Goal: Task Accomplishment & Management: Use online tool/utility

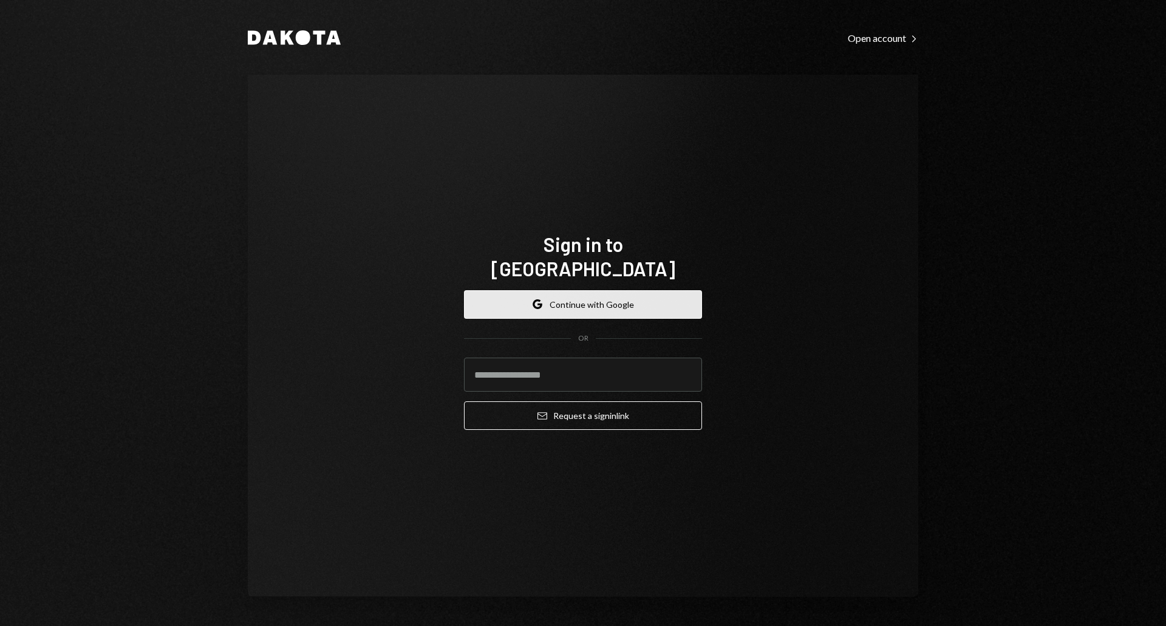
click at [534, 302] on icon "button" at bounding box center [534, 304] width 2 height 4
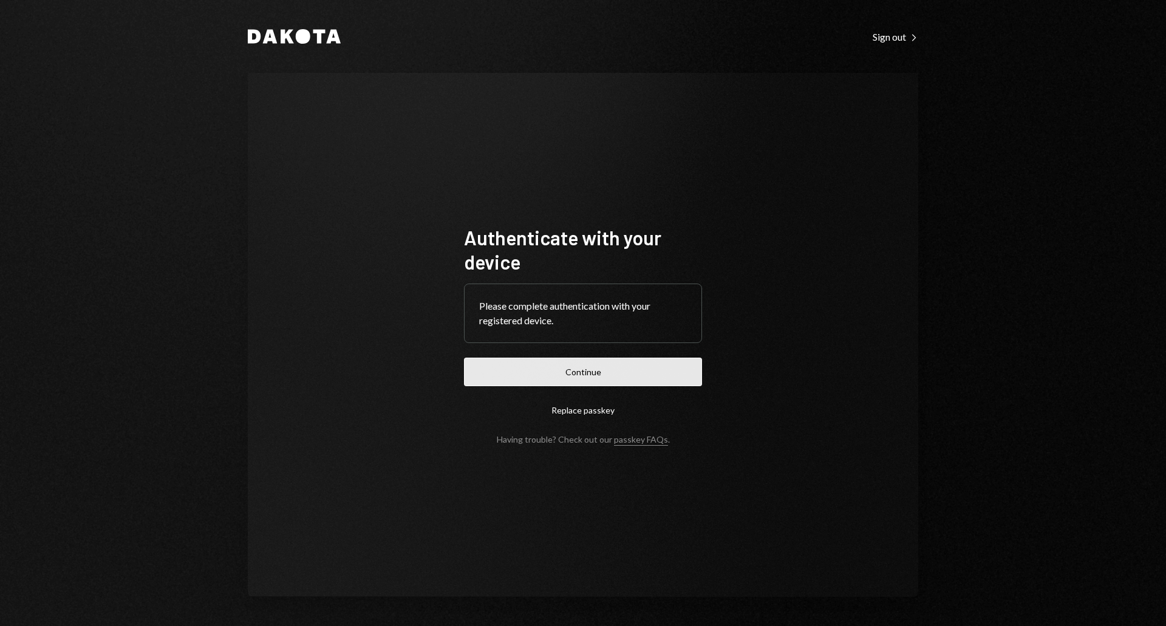
click at [527, 378] on button "Continue" at bounding box center [583, 372] width 238 height 29
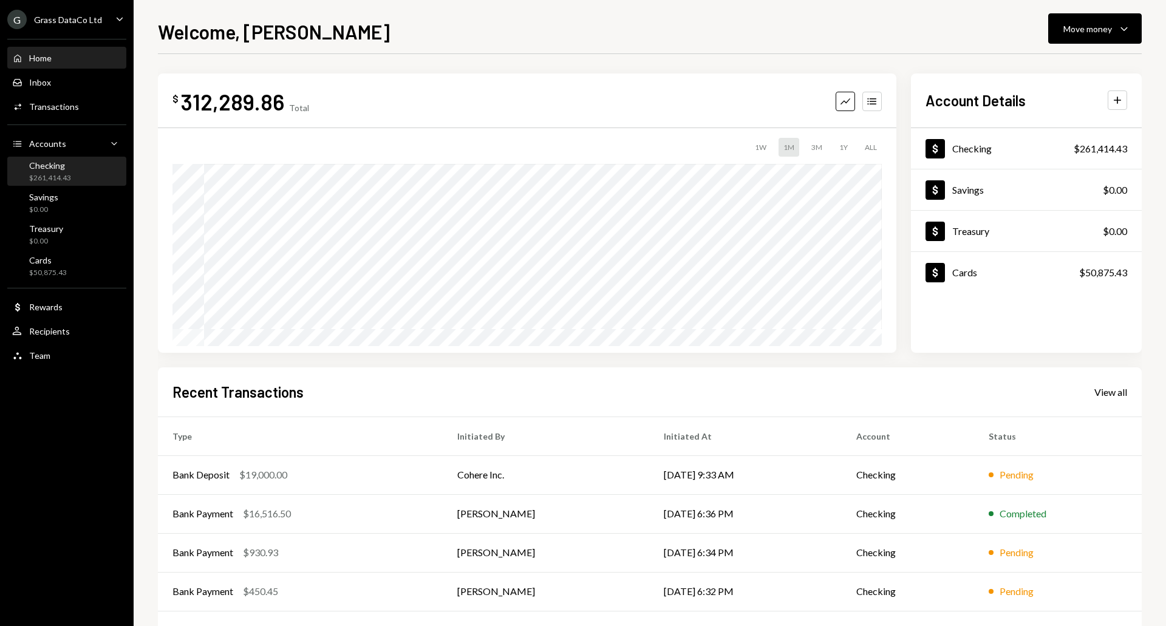
click at [64, 170] on div "Checking" at bounding box center [50, 165] width 42 height 10
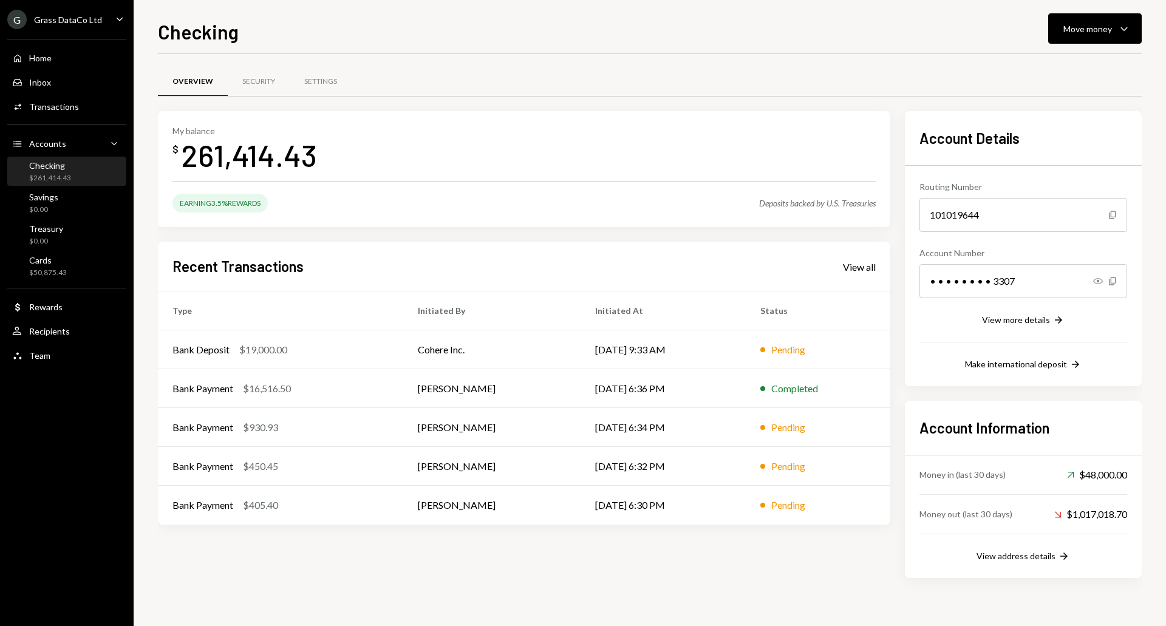
click at [84, 22] on div "Grass DataCo Ltd" at bounding box center [68, 20] width 68 height 10
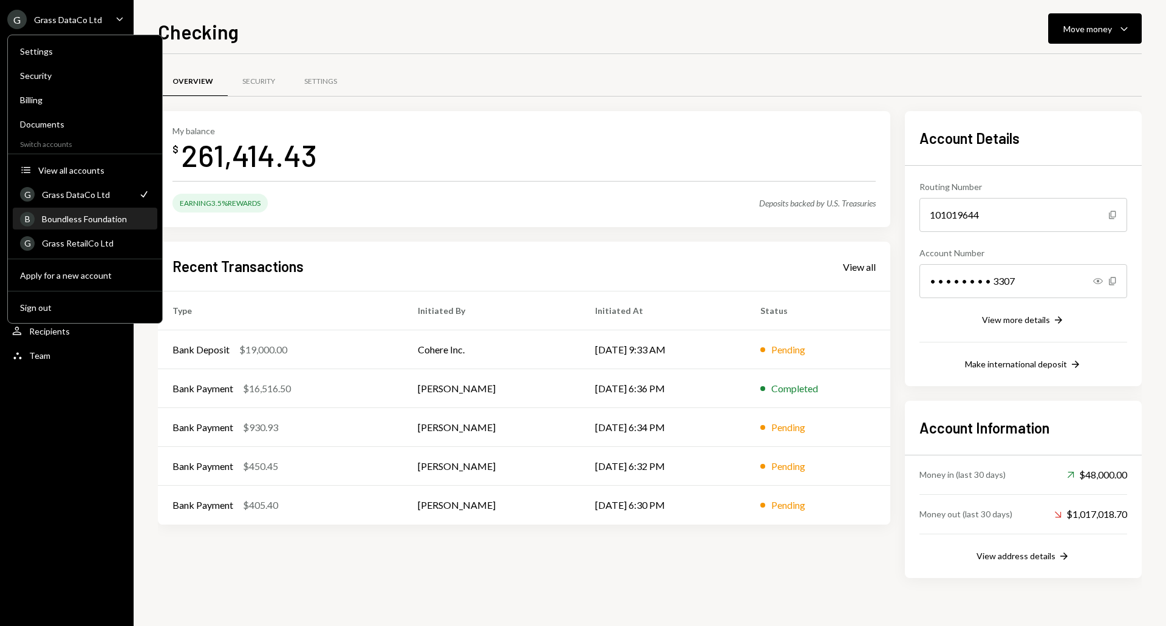
click at [92, 217] on div "Boundless Foundation" at bounding box center [96, 219] width 108 height 10
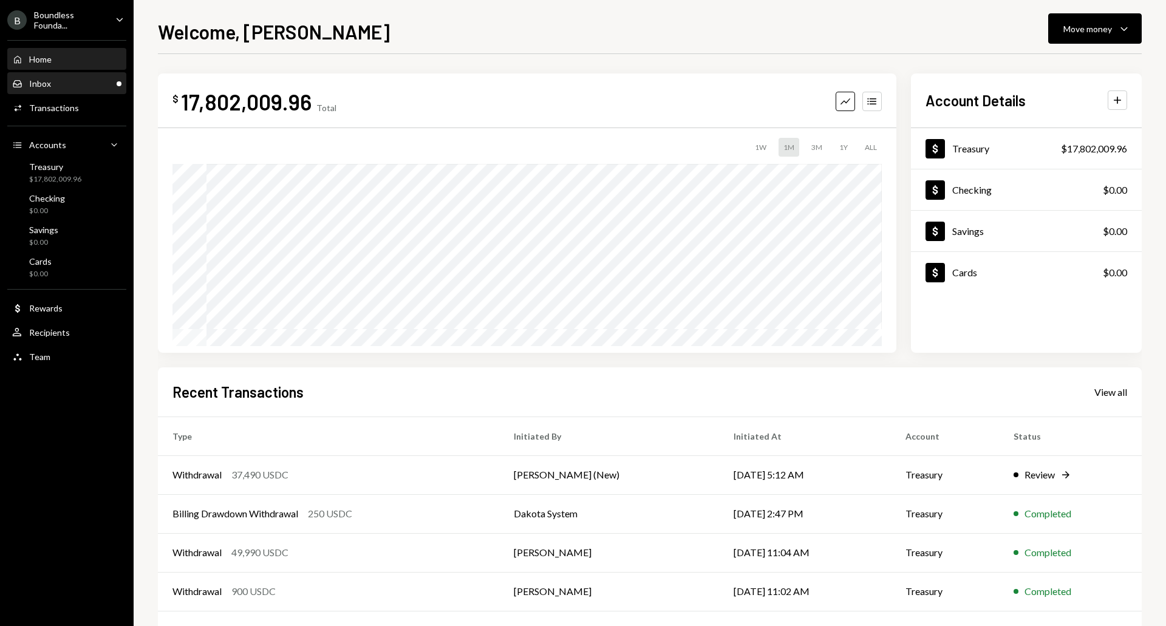
click at [65, 80] on div "Inbox Inbox" at bounding box center [66, 83] width 109 height 11
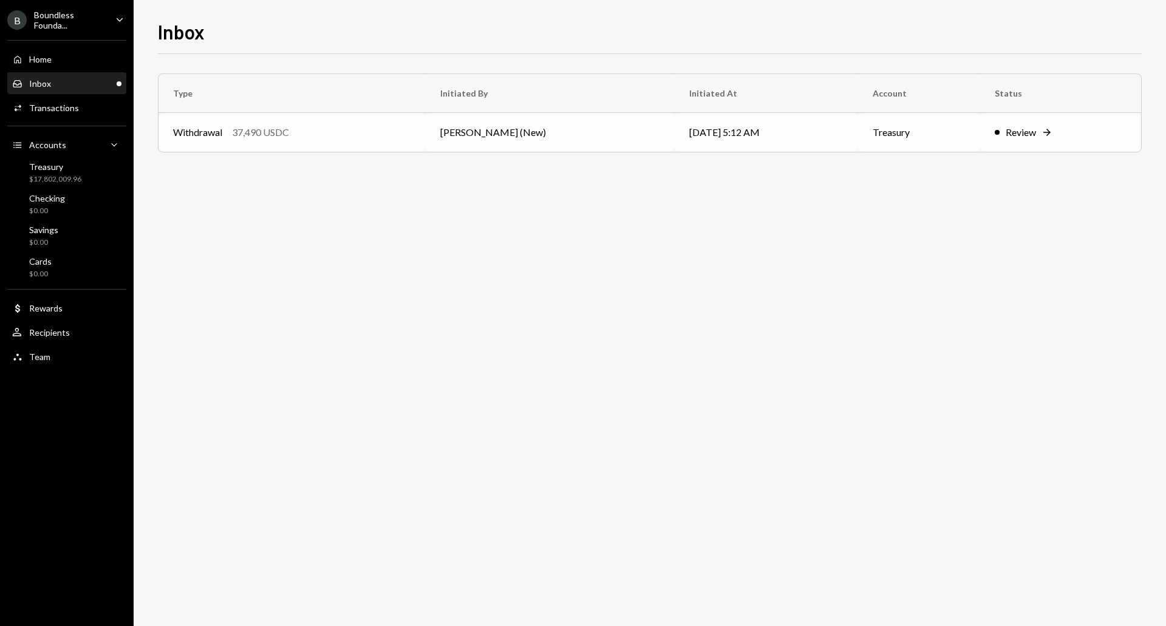
click at [743, 131] on td "[DATE] 5:12 AM" at bounding box center [766, 132] width 183 height 39
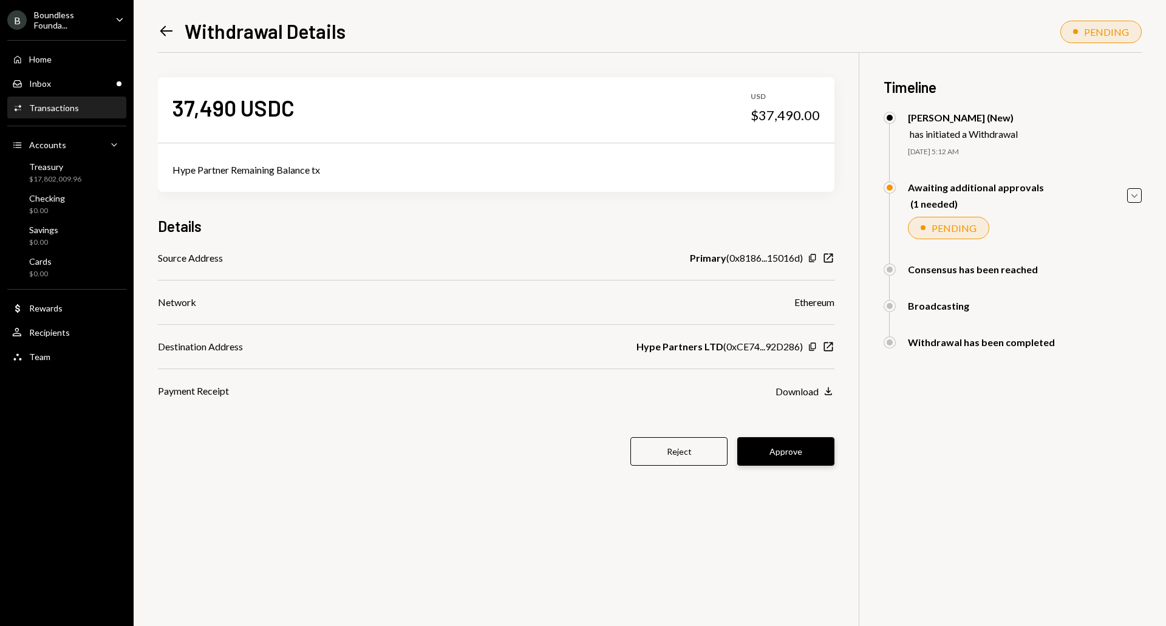
click at [765, 456] on button "Approve" at bounding box center [785, 451] width 97 height 29
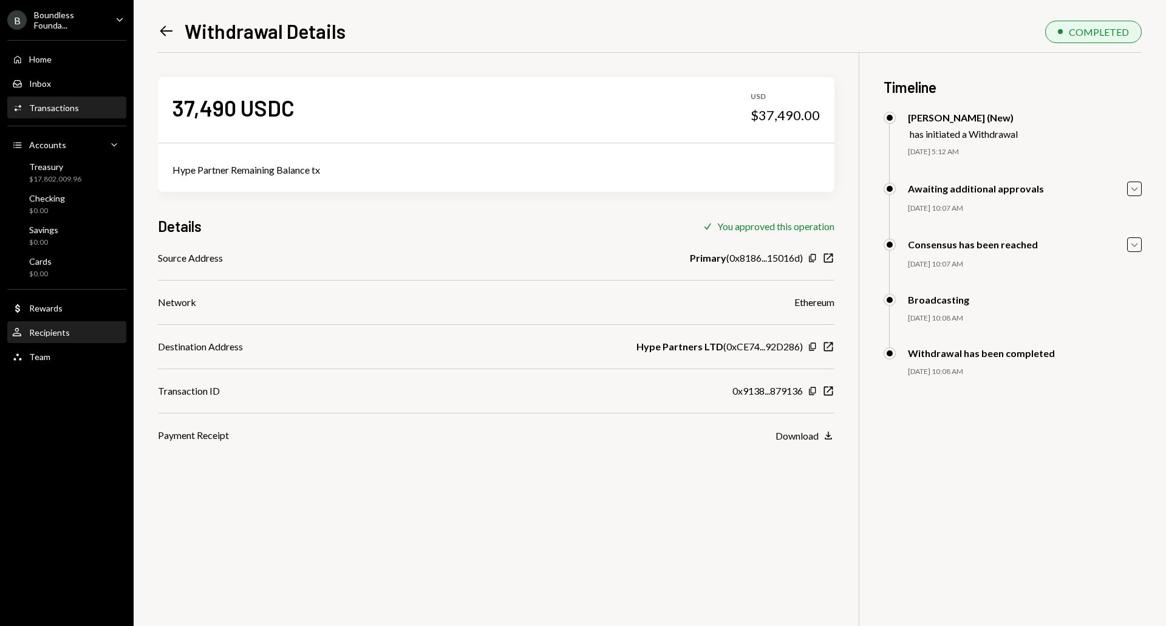
click at [67, 335] on div "Recipients" at bounding box center [49, 332] width 41 height 10
click at [825, 383] on div "Source Address Primary ( 0x8186...15016d ) Copy New Window Network Ethereum Des…" at bounding box center [496, 347] width 677 height 192
click at [826, 387] on icon "button" at bounding box center [828, 391] width 9 height 9
drag, startPoint x: 176, startPoint y: 109, endPoint x: 403, endPoint y: 118, distance: 227.9
click at [403, 118] on div "37,490 USDC USD $37,490.00" at bounding box center [496, 107] width 677 height 61
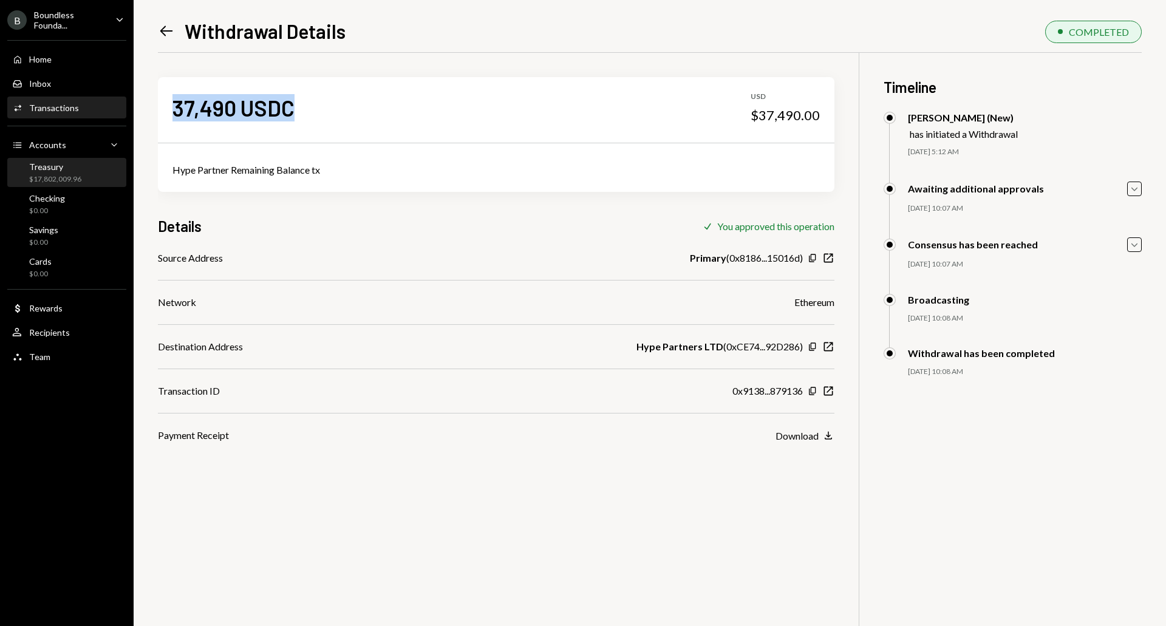
click at [70, 169] on div "Treasury" at bounding box center [55, 167] width 52 height 10
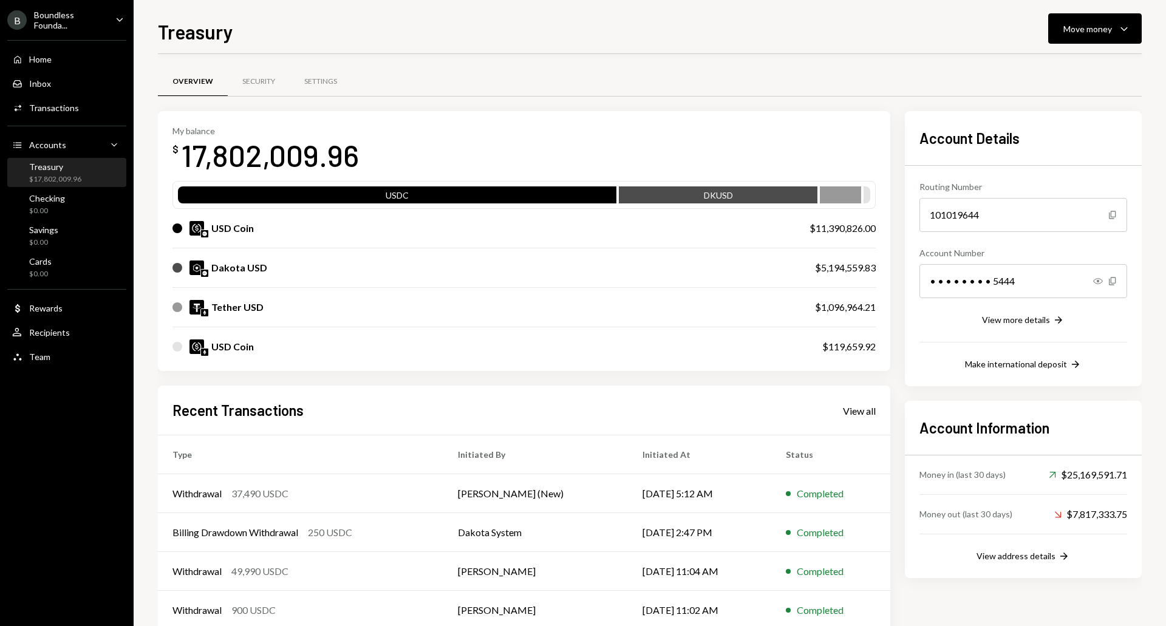
scroll to position [67, 0]
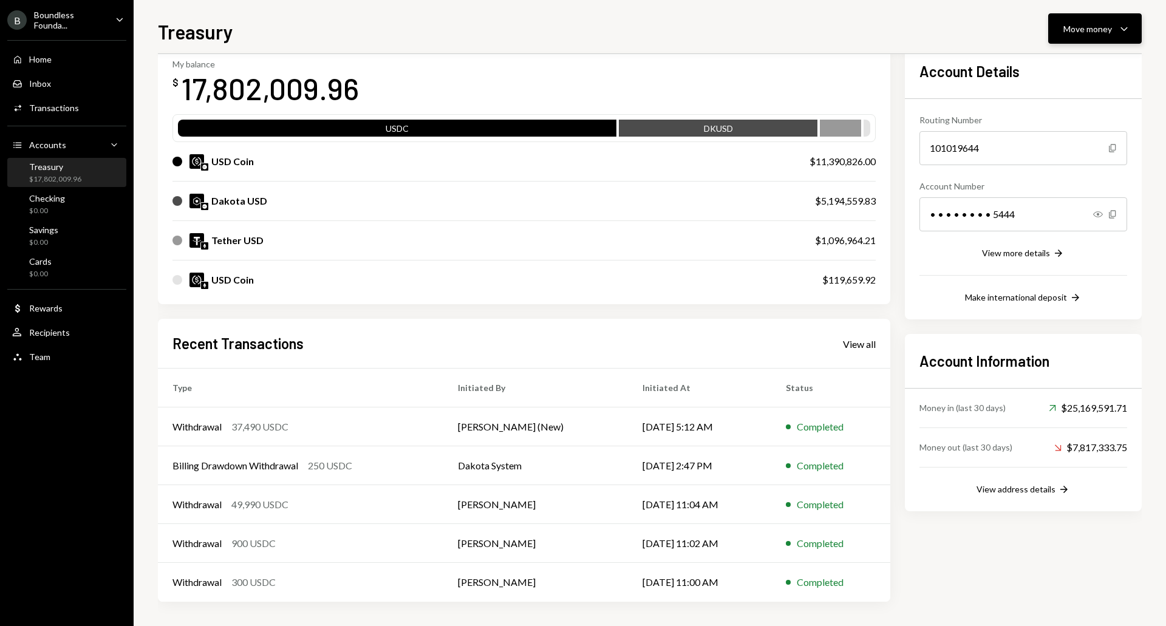
click at [1111, 31] on div "Move money" at bounding box center [1087, 28] width 49 height 13
click at [1053, 155] on div "Swap stablecoins" at bounding box center [1085, 157] width 89 height 13
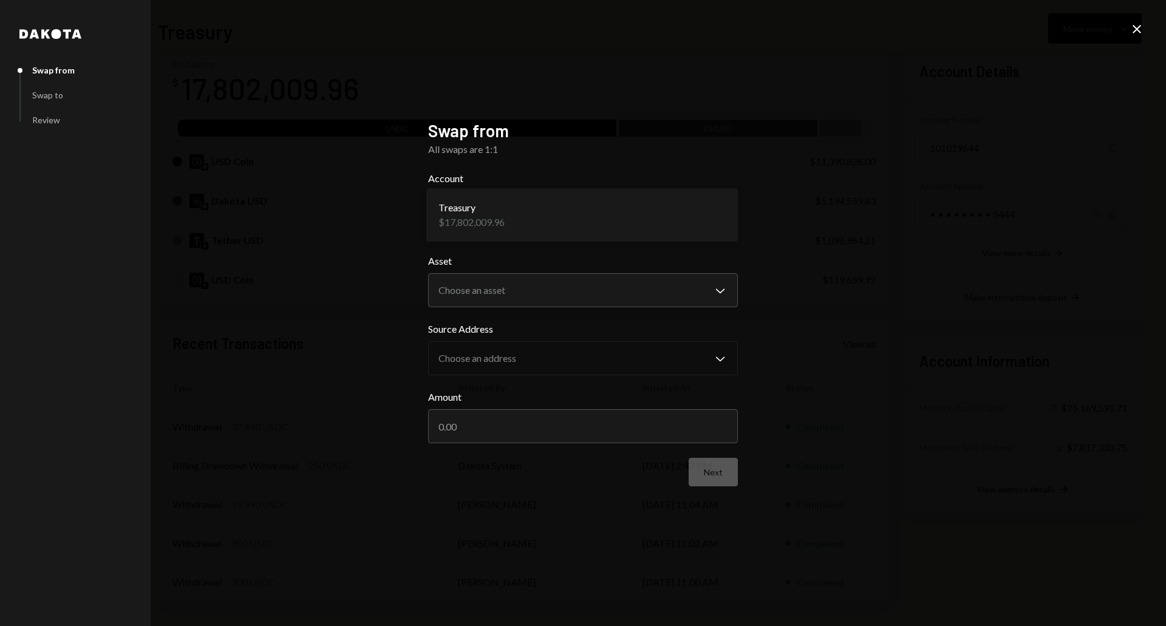
click at [565, 235] on body "B Boundless Founda... Caret Down Home Home Inbox Inbox Activities Transactions …" at bounding box center [583, 313] width 1166 height 626
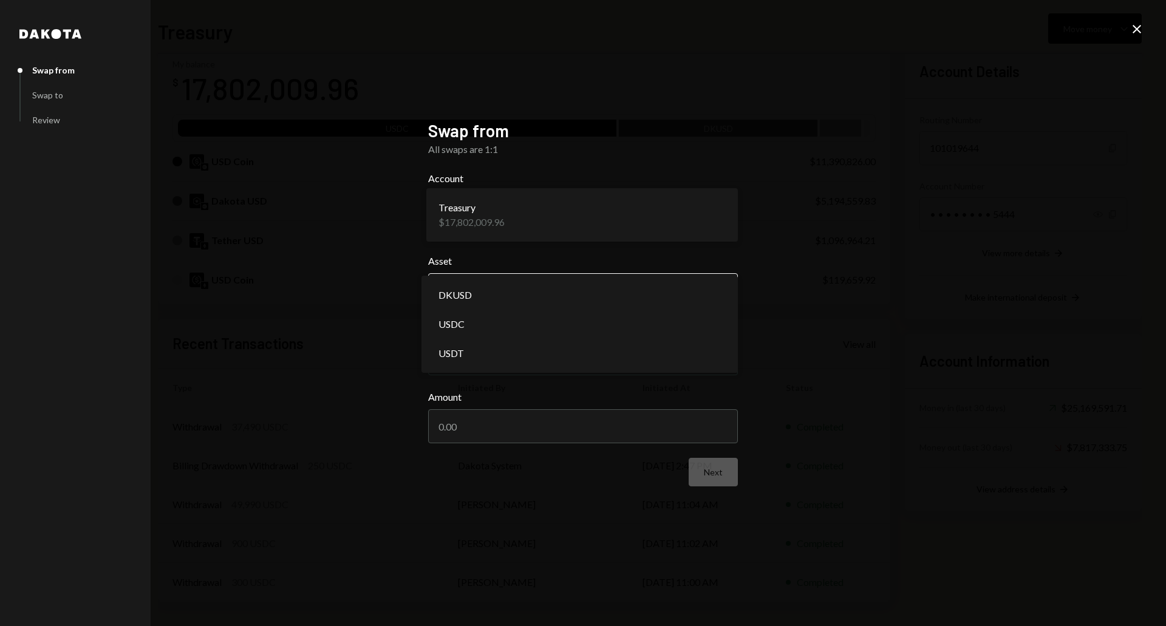
click at [503, 294] on body "B Boundless Founda... Caret Down Home Home Inbox Inbox Activities Transactions …" at bounding box center [583, 313] width 1166 height 626
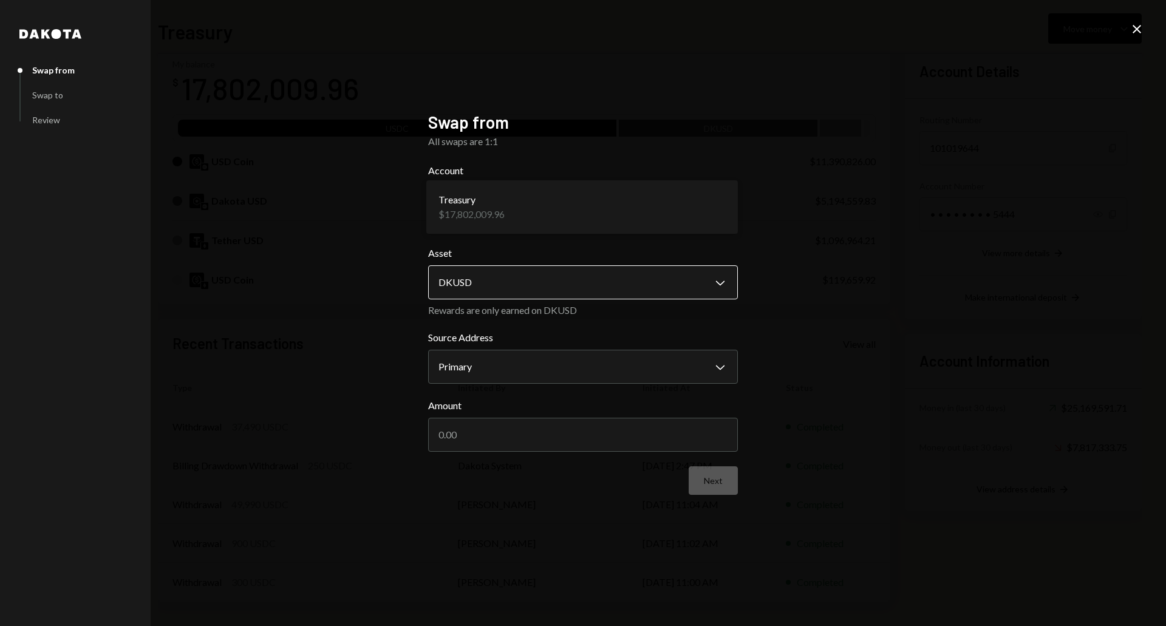
click at [513, 297] on body "B Boundless Founda... Caret Down Home Home Inbox Inbox Activities Transactions …" at bounding box center [583, 313] width 1166 height 626
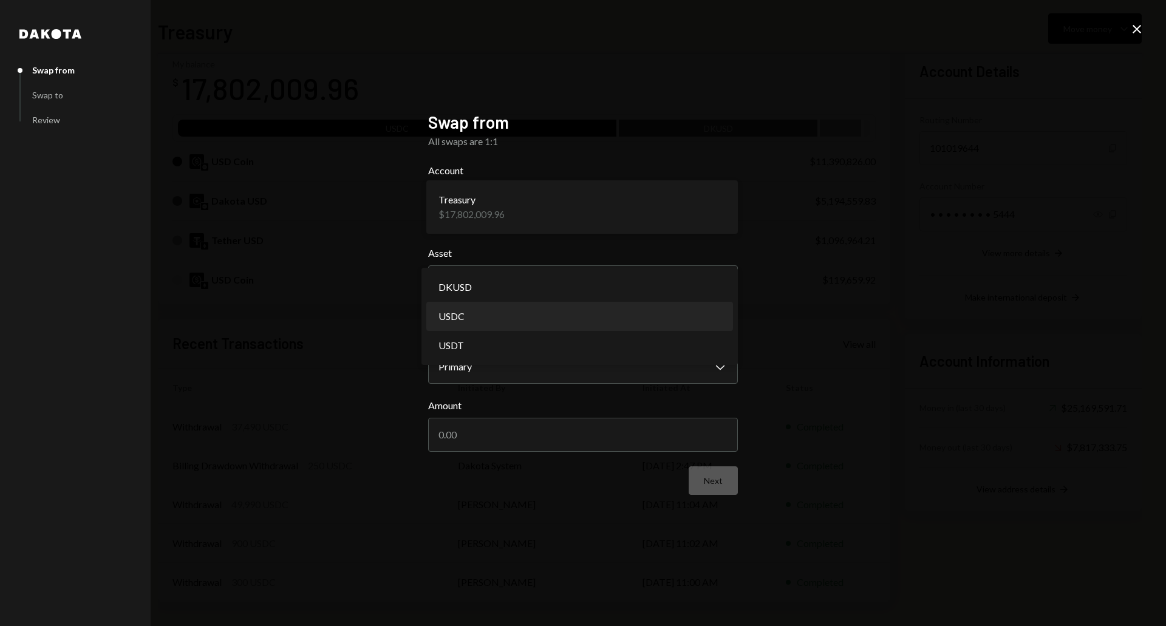
select select "****"
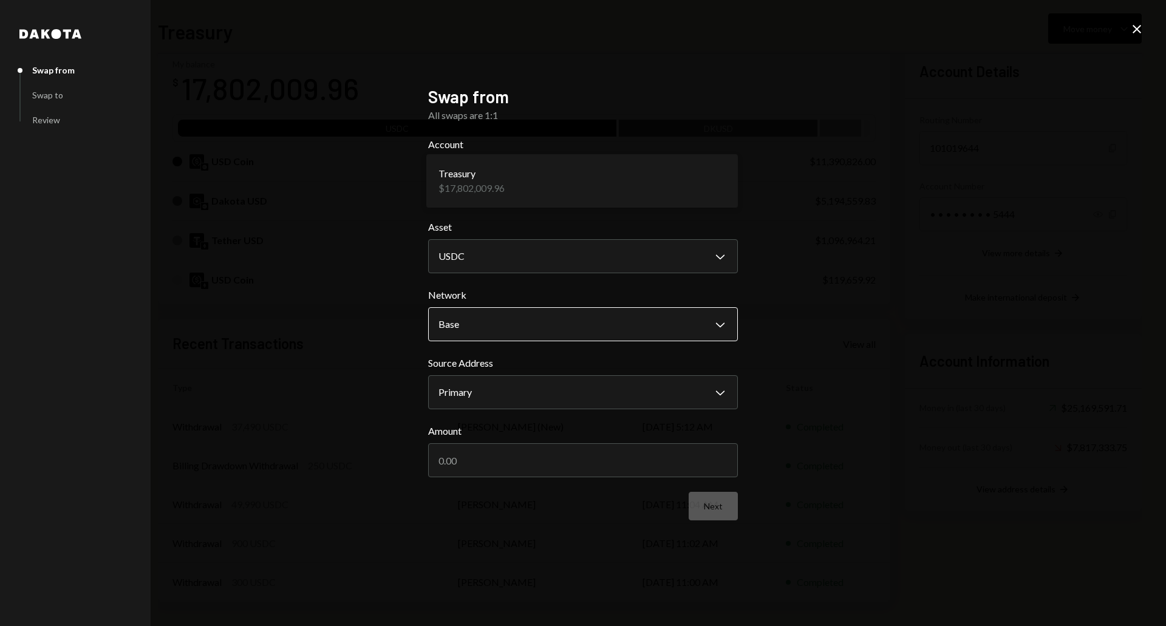
click at [498, 326] on body "B Boundless Founda... Caret Down Home Home Inbox Inbox Activities Transactions …" at bounding box center [583, 313] width 1166 height 626
click at [312, 380] on div "**********" at bounding box center [583, 313] width 1166 height 626
click at [461, 449] on input "Amount" at bounding box center [583, 460] width 310 height 34
click at [459, 458] on input "Amount" at bounding box center [583, 460] width 310 height 34
type input "5000000"
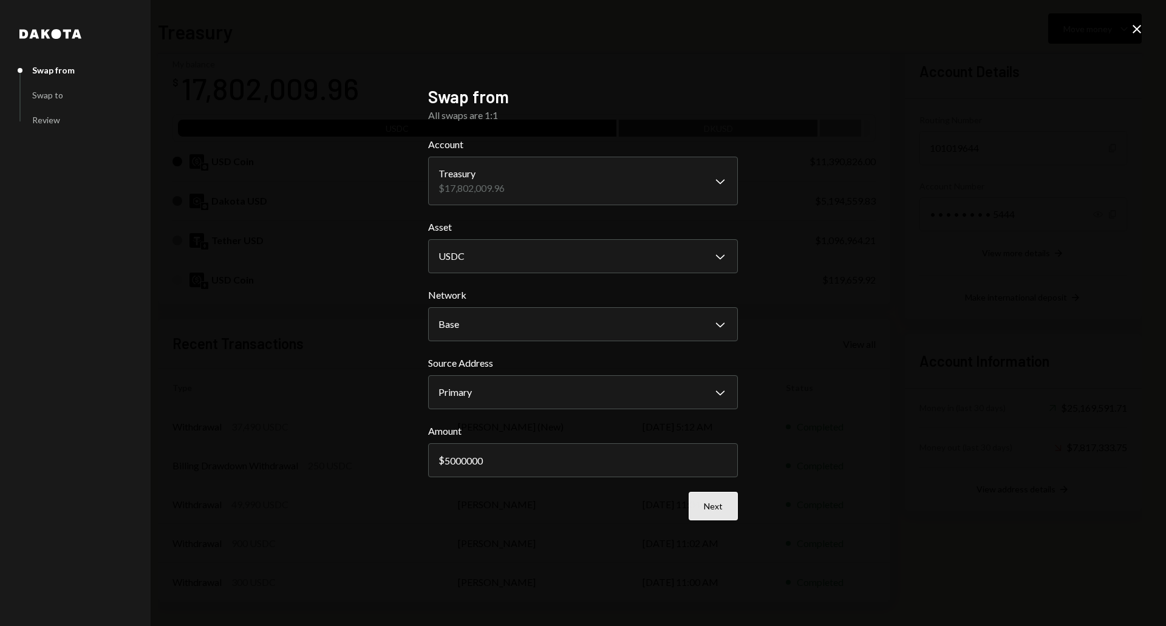
click at [720, 505] on button "Next" at bounding box center [713, 506] width 49 height 29
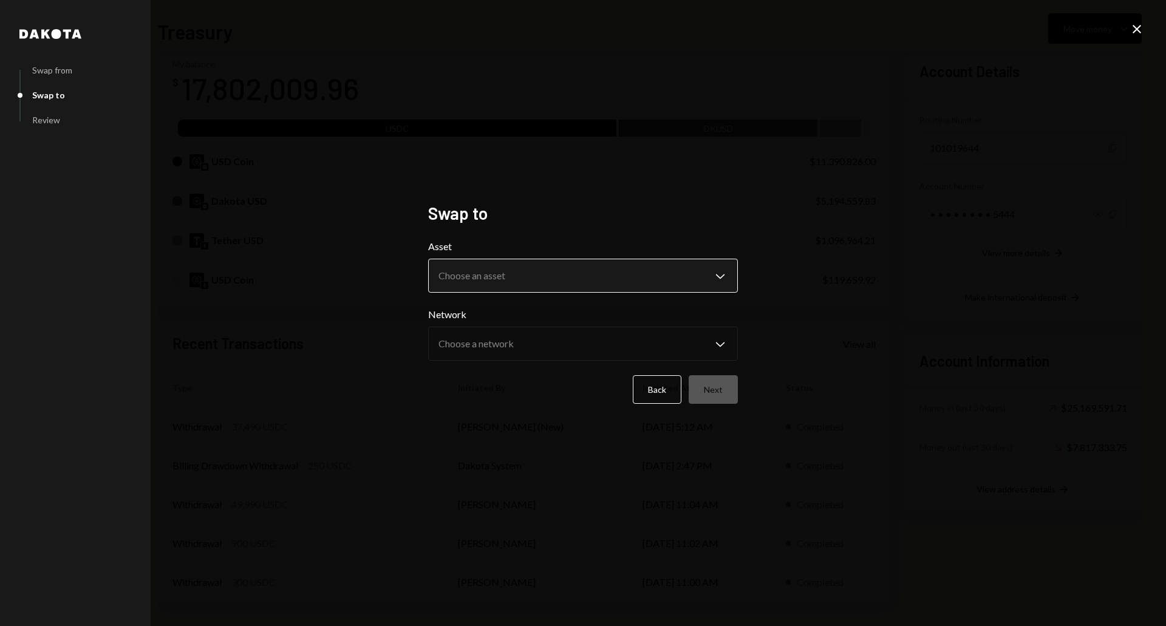
click at [500, 282] on body "B Boundless Founda... Caret Down Home Home Inbox Inbox Activities Transactions …" at bounding box center [583, 313] width 1166 height 626
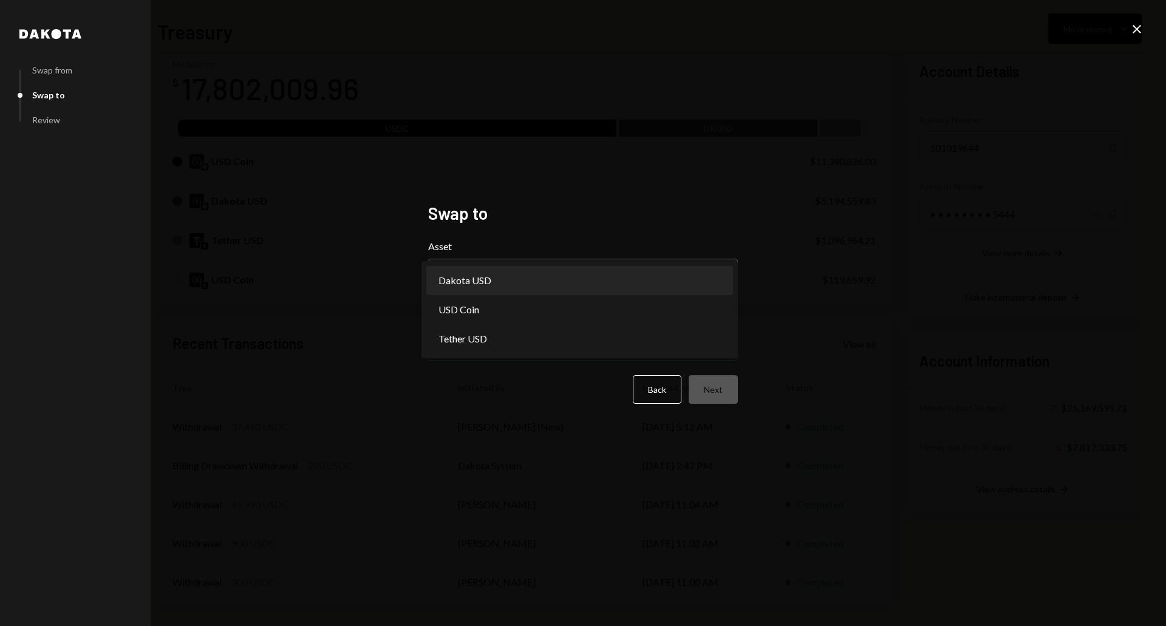
select select "*****"
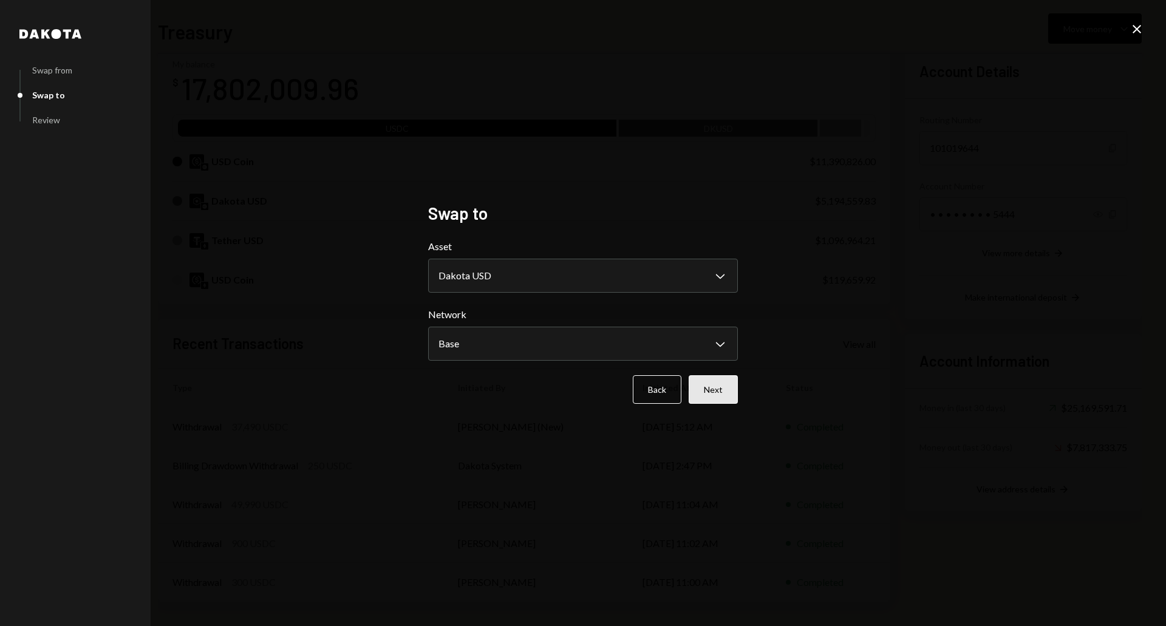
click at [723, 389] on button "Next" at bounding box center [713, 389] width 49 height 29
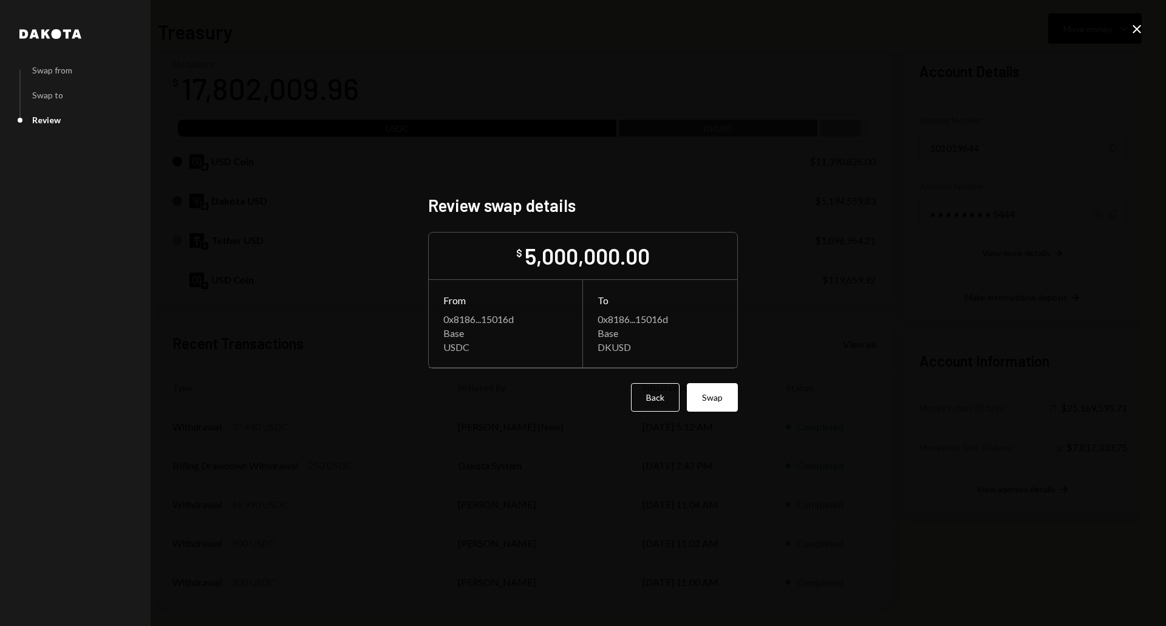
click at [1126, 30] on div "Dakota Swap from Swap to Review Review swap details $ 5,000,000.00 From 0x8186.…" at bounding box center [583, 313] width 1166 height 626
click at [1140, 30] on icon "Close" at bounding box center [1137, 29] width 15 height 15
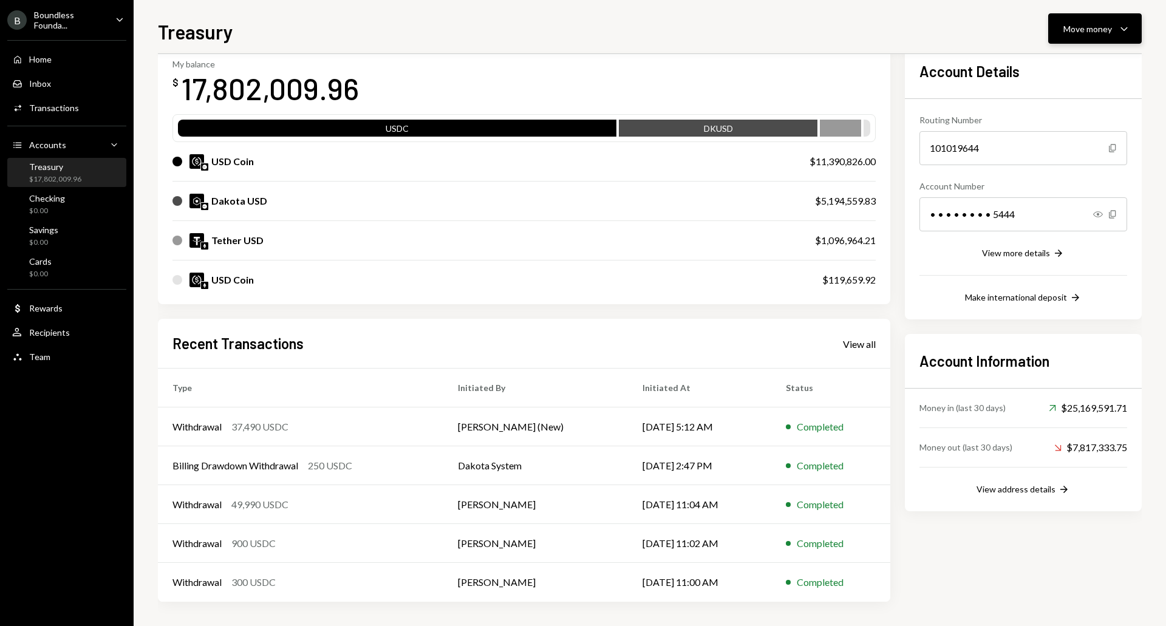
click at [1100, 43] on button "Move money Caret Down" at bounding box center [1095, 28] width 94 height 30
click at [74, 334] on div "User Recipients" at bounding box center [66, 332] width 109 height 11
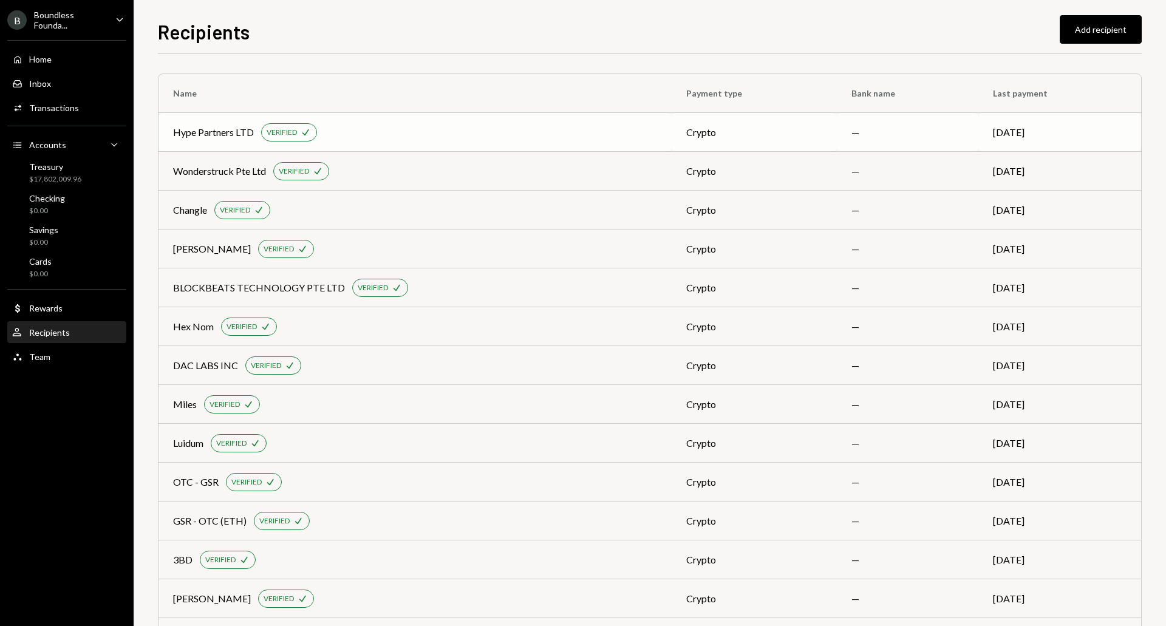
scroll to position [1, 0]
click at [1080, 32] on button "Add recipient" at bounding box center [1101, 29] width 82 height 29
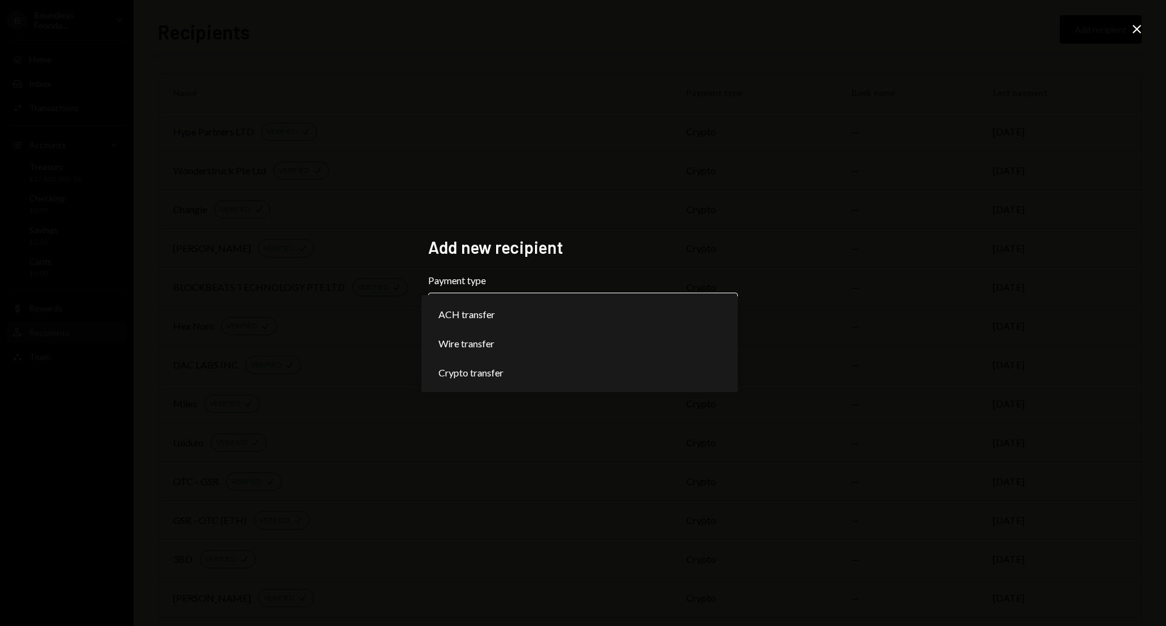
click at [509, 306] on body "B Boundless Founda... Caret Down Home Home Inbox Inbox Activities Transactions …" at bounding box center [583, 313] width 1166 height 626
select select "******"
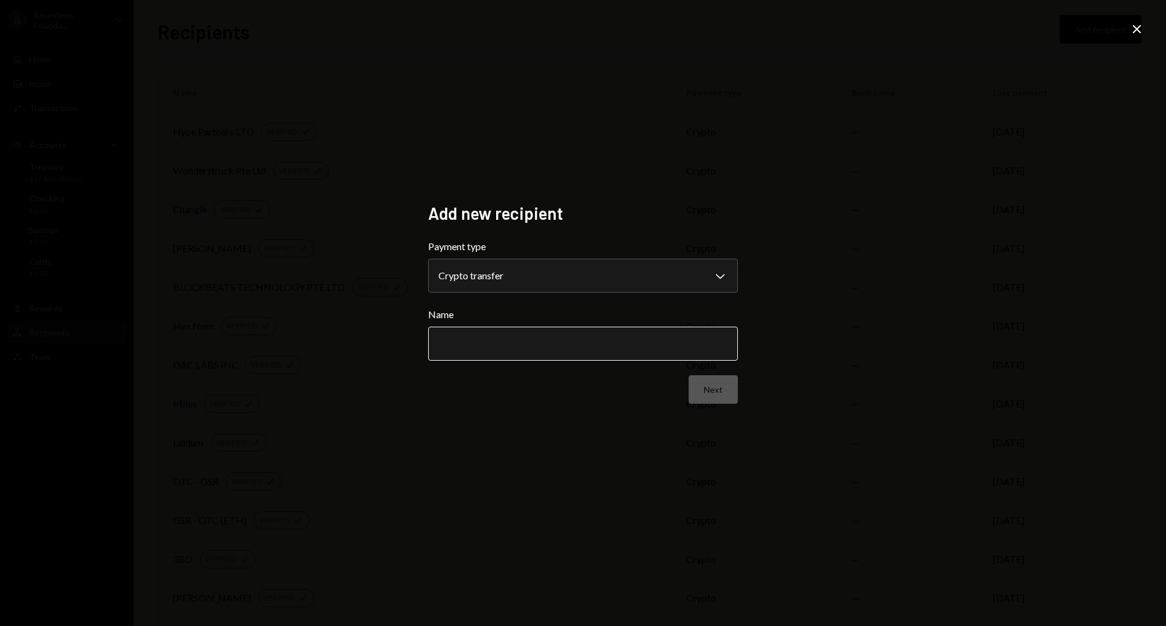
click at [478, 352] on input "Name" at bounding box center [583, 344] width 310 height 34
paste input "**********"
click at [518, 345] on input "**********" at bounding box center [583, 344] width 310 height 34
type input "**********"
click at [725, 389] on button "Next" at bounding box center [713, 389] width 49 height 29
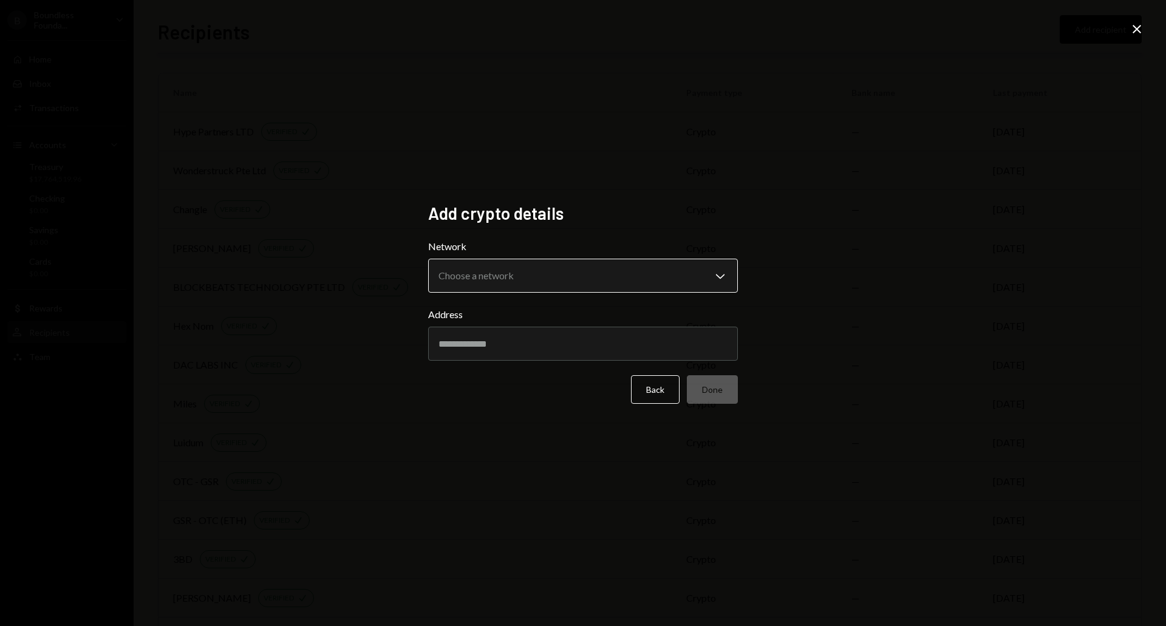
click at [523, 279] on body "B Boundless Founda... Caret Down Home Home Inbox Inbox Activities Transactions …" at bounding box center [583, 313] width 1166 height 626
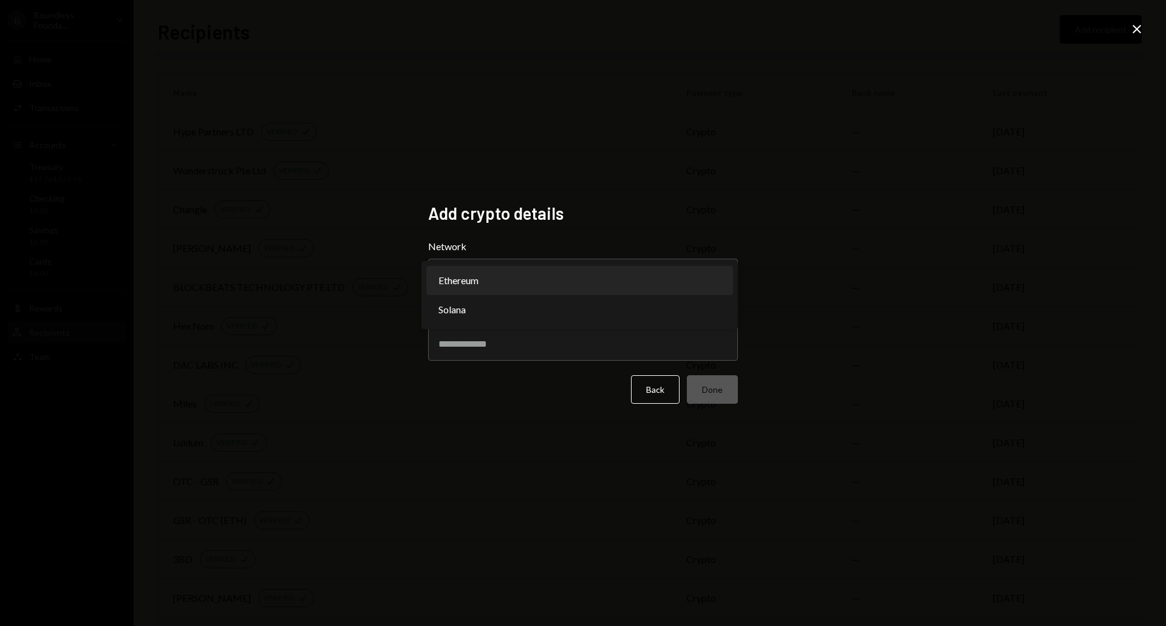
select select "**********"
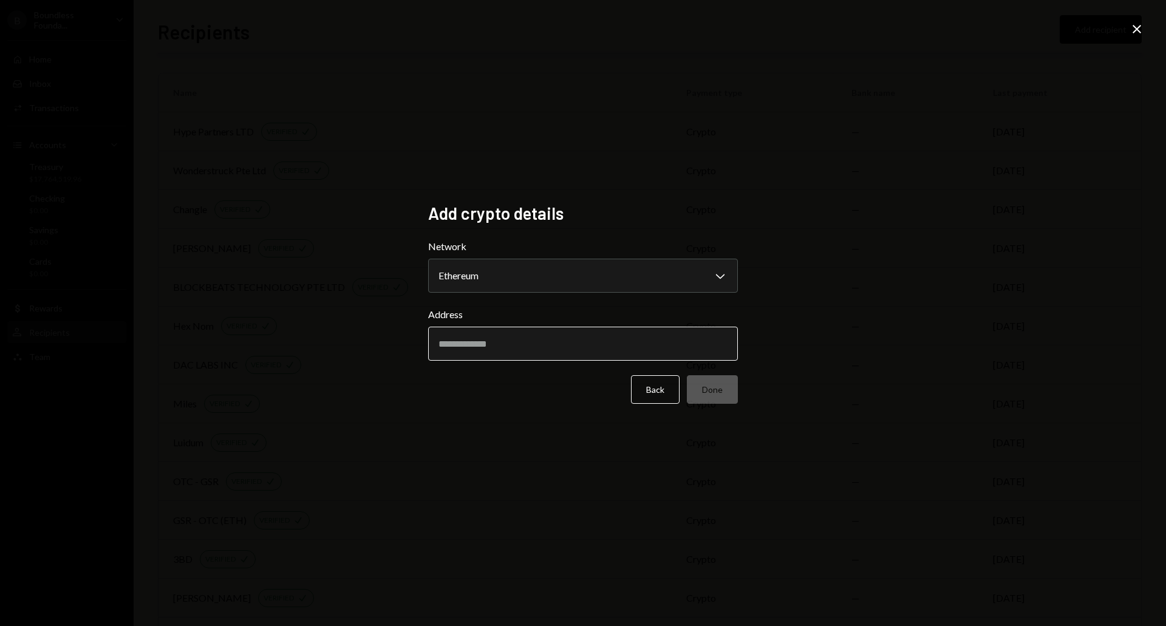
click at [543, 349] on input "Address" at bounding box center [583, 344] width 310 height 34
paste input "**********"
click at [660, 473] on div "**********" at bounding box center [583, 313] width 1166 height 626
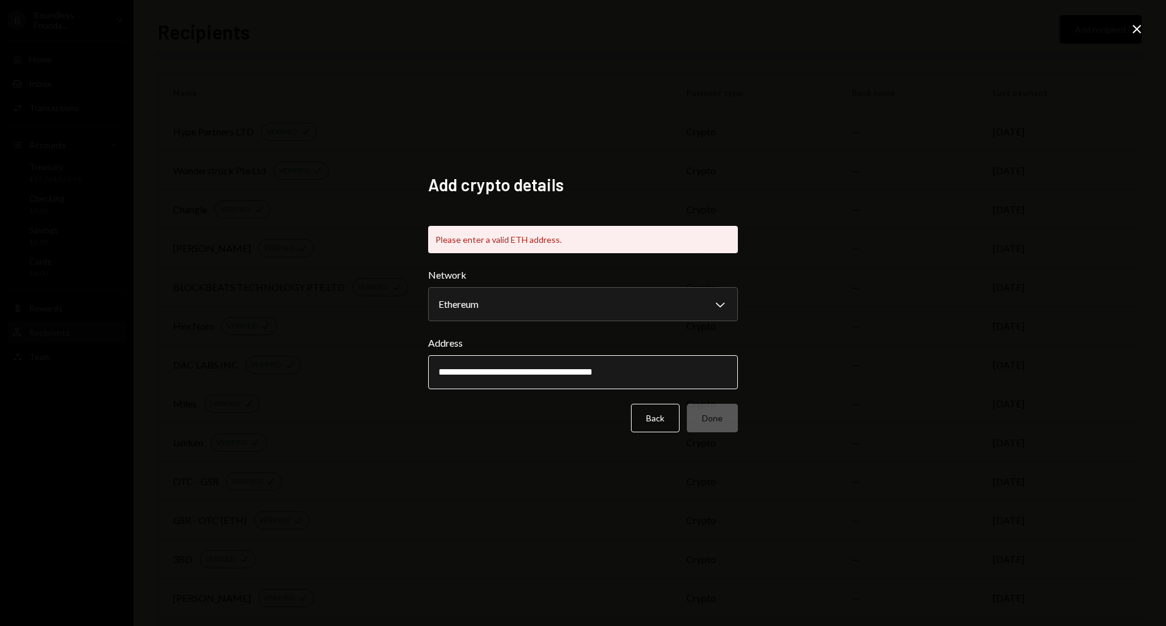
click at [680, 372] on input "**********" at bounding box center [583, 372] width 310 height 34
click at [447, 370] on input "**********" at bounding box center [583, 372] width 310 height 34
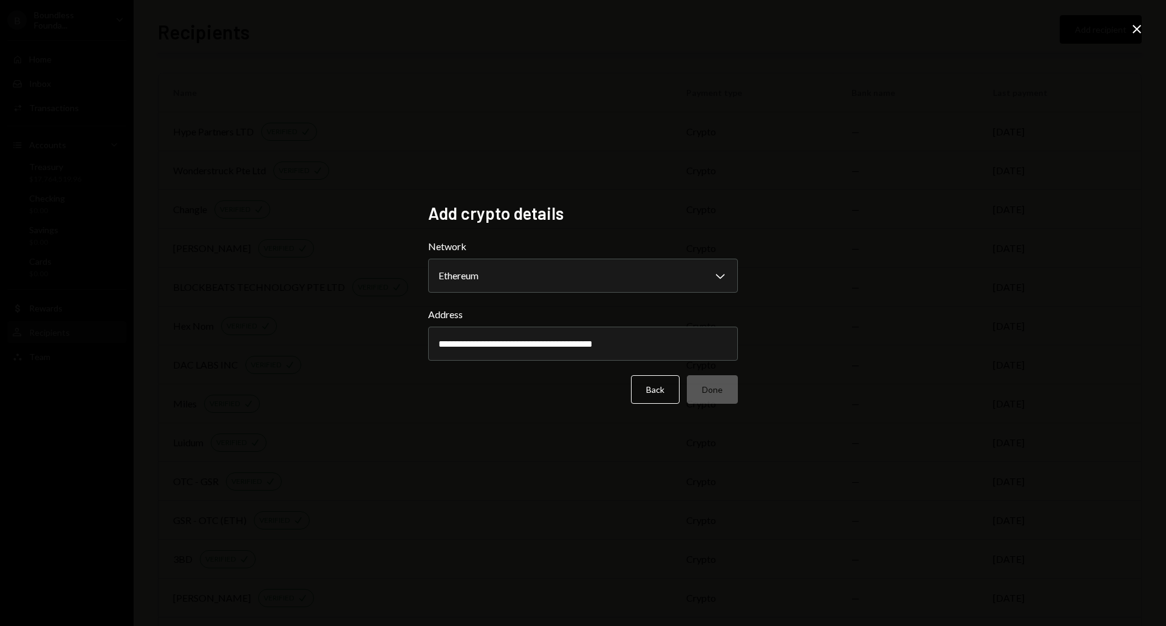
click at [330, 352] on div "**********" at bounding box center [583, 313] width 1166 height 626
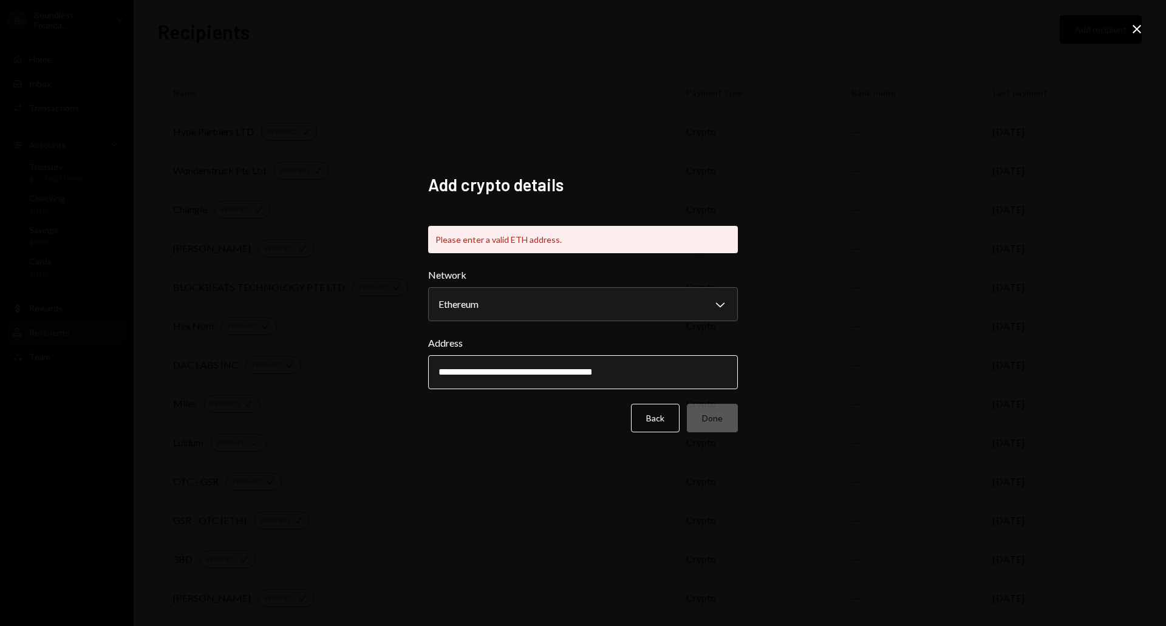
click at [678, 365] on input "**********" at bounding box center [583, 372] width 310 height 34
paste input "text"
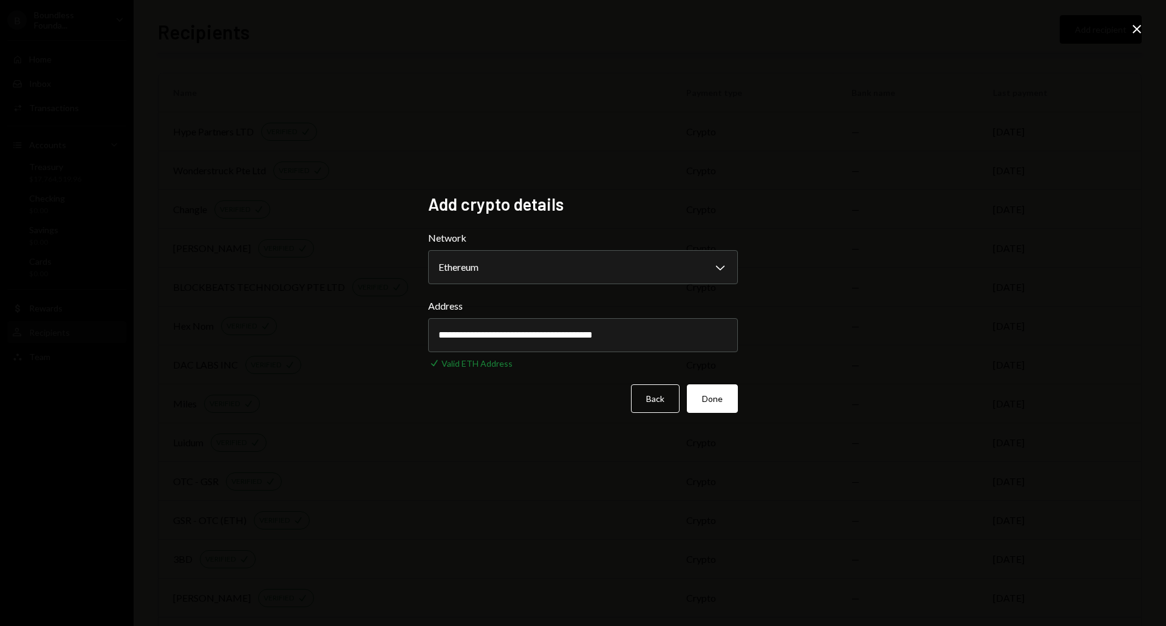
type input "**********"
click at [819, 488] on div "**********" at bounding box center [583, 313] width 1166 height 626
click at [725, 398] on button "Done" at bounding box center [712, 398] width 51 height 29
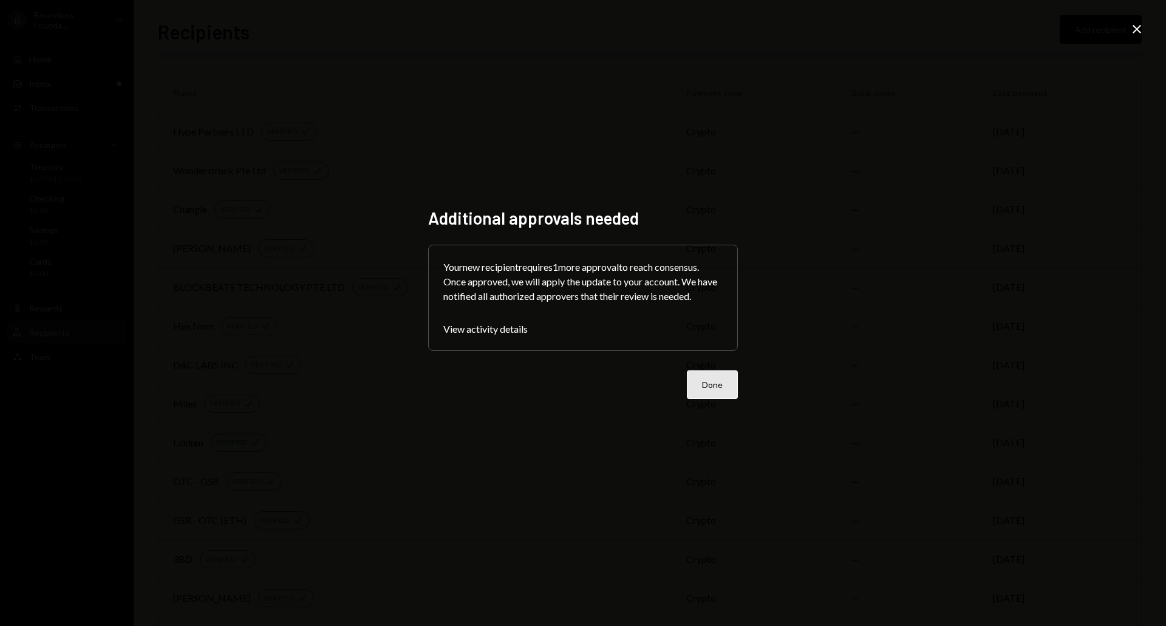
click at [713, 389] on button "Done" at bounding box center [712, 384] width 51 height 29
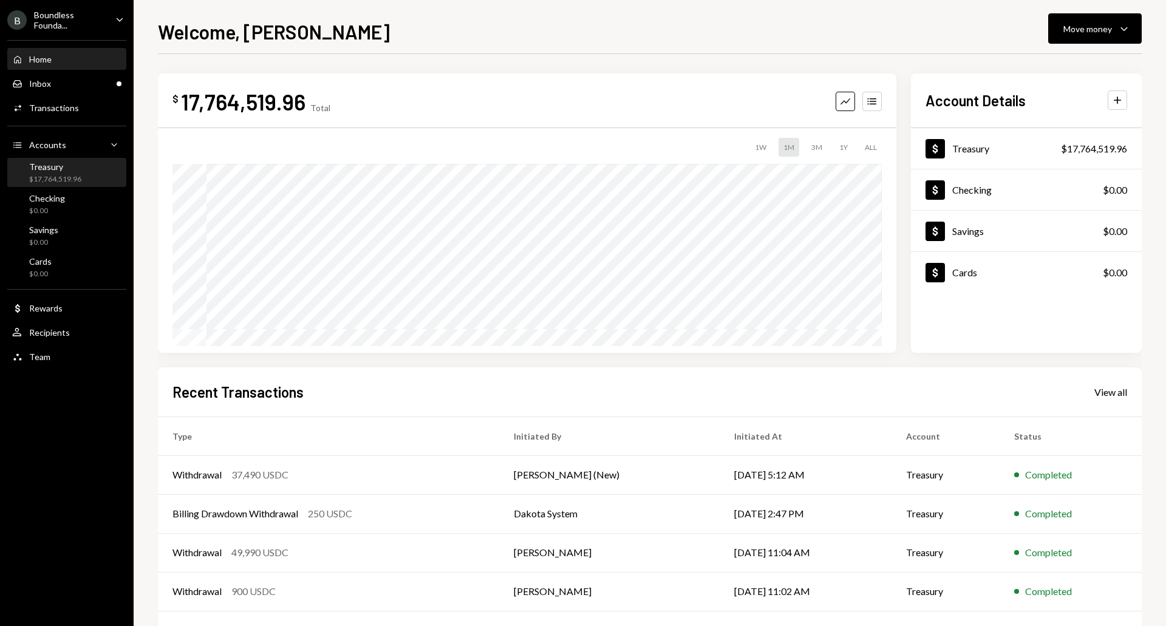
click at [70, 168] on div "Treasury" at bounding box center [55, 167] width 52 height 10
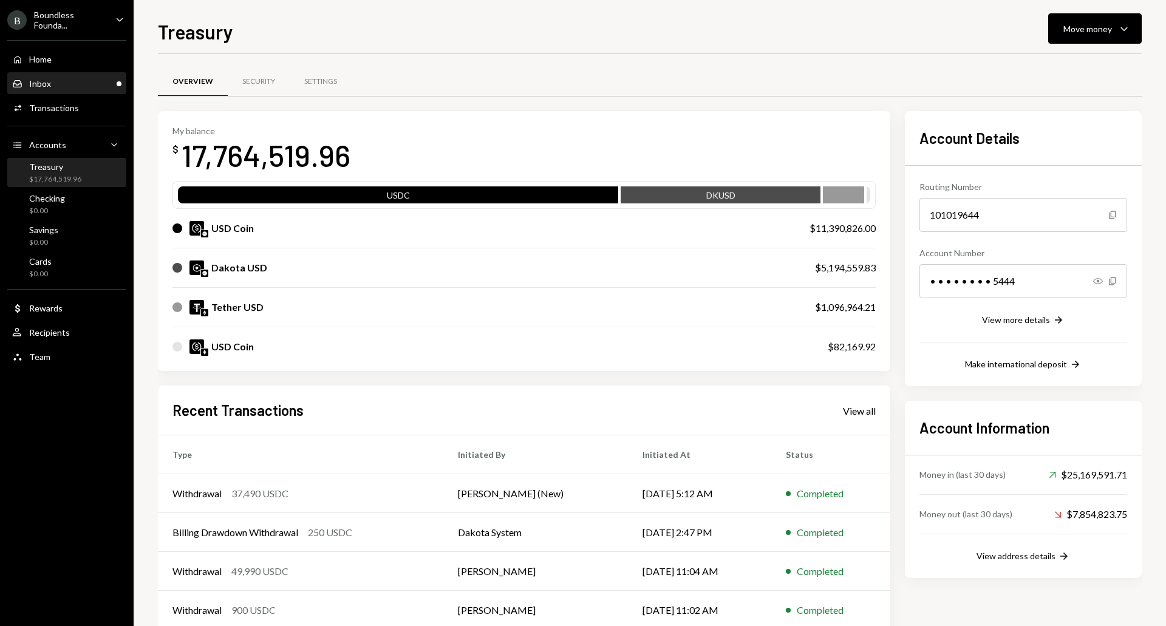
click at [69, 92] on div "Inbox Inbox" at bounding box center [66, 83] width 109 height 21
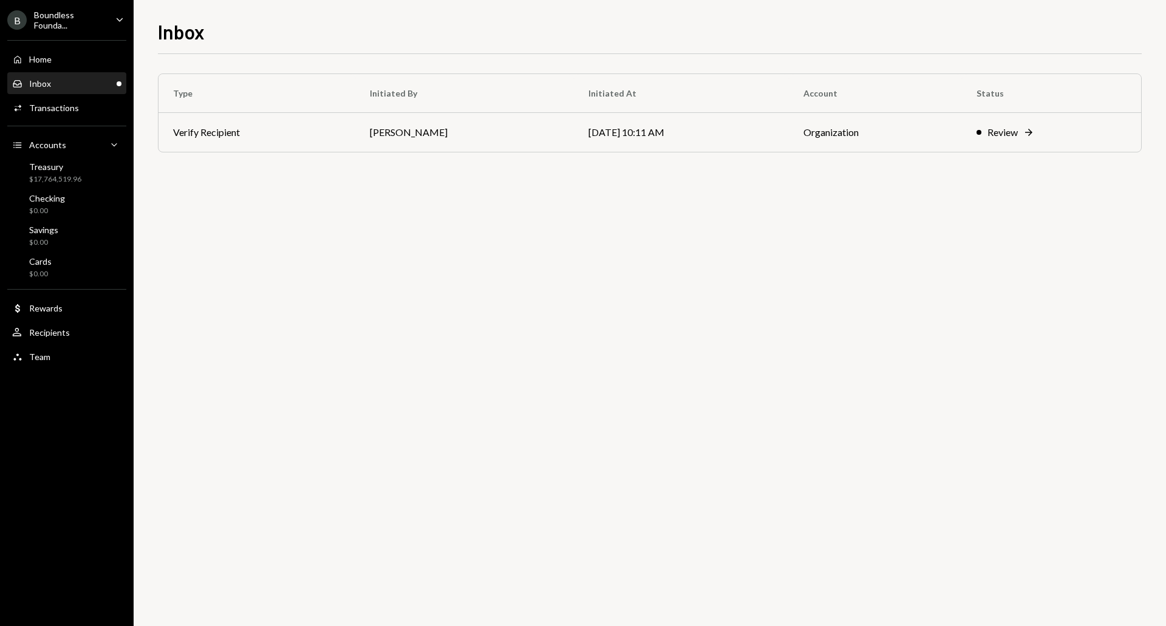
click at [75, 18] on div "Boundless Founda..." at bounding box center [70, 20] width 72 height 21
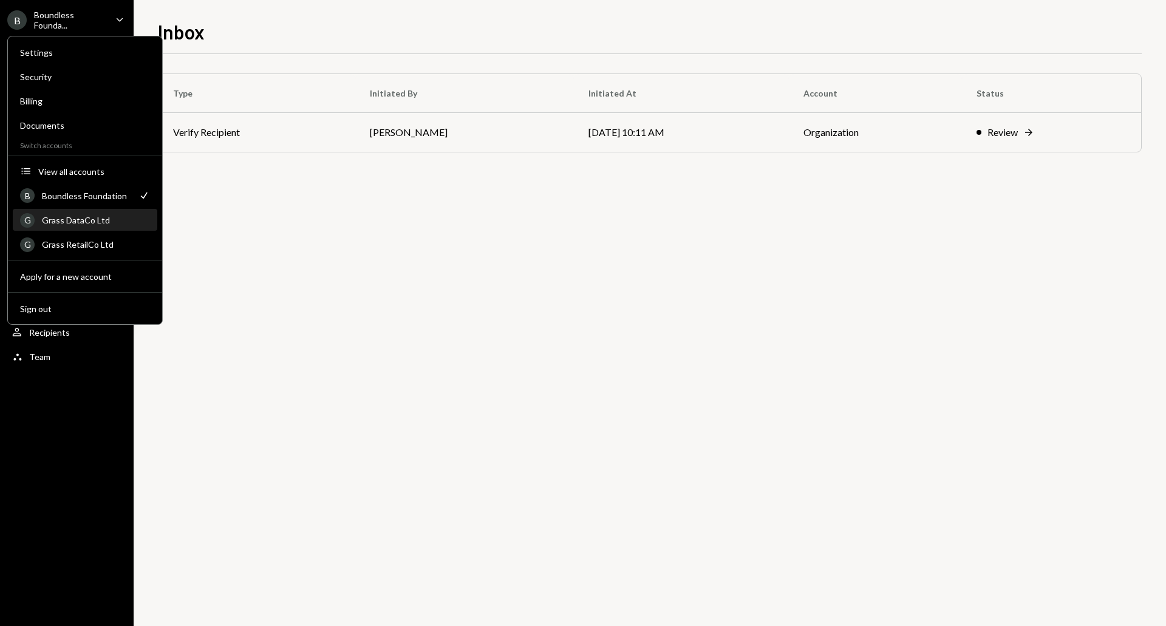
click at [98, 216] on div "Grass DataCo Ltd" at bounding box center [96, 220] width 108 height 10
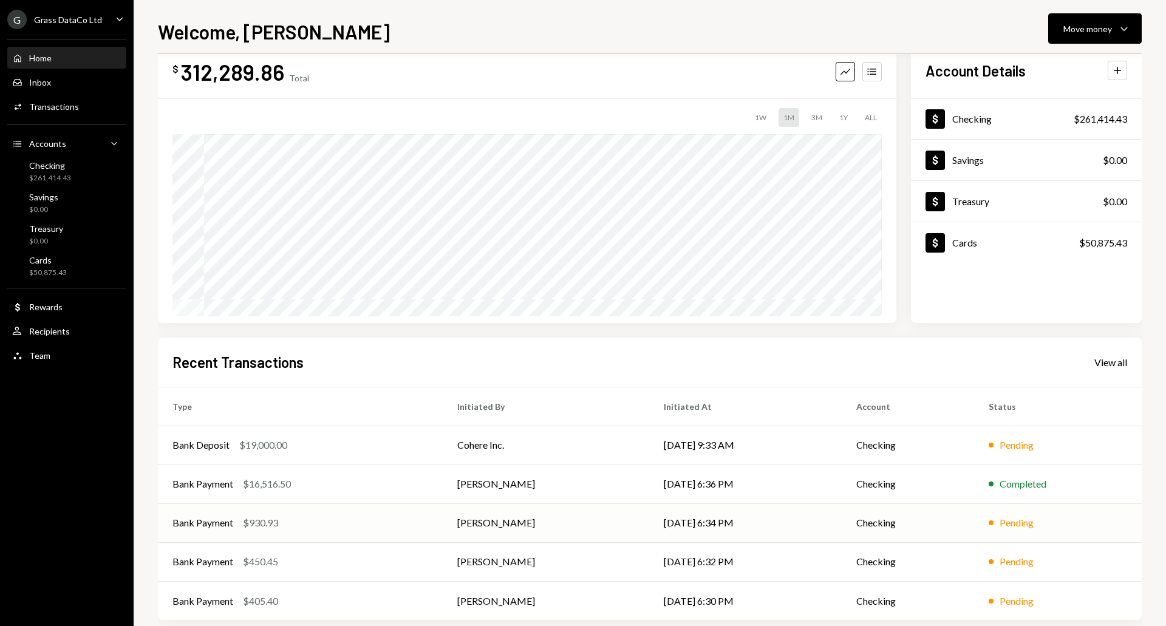
scroll to position [48, 0]
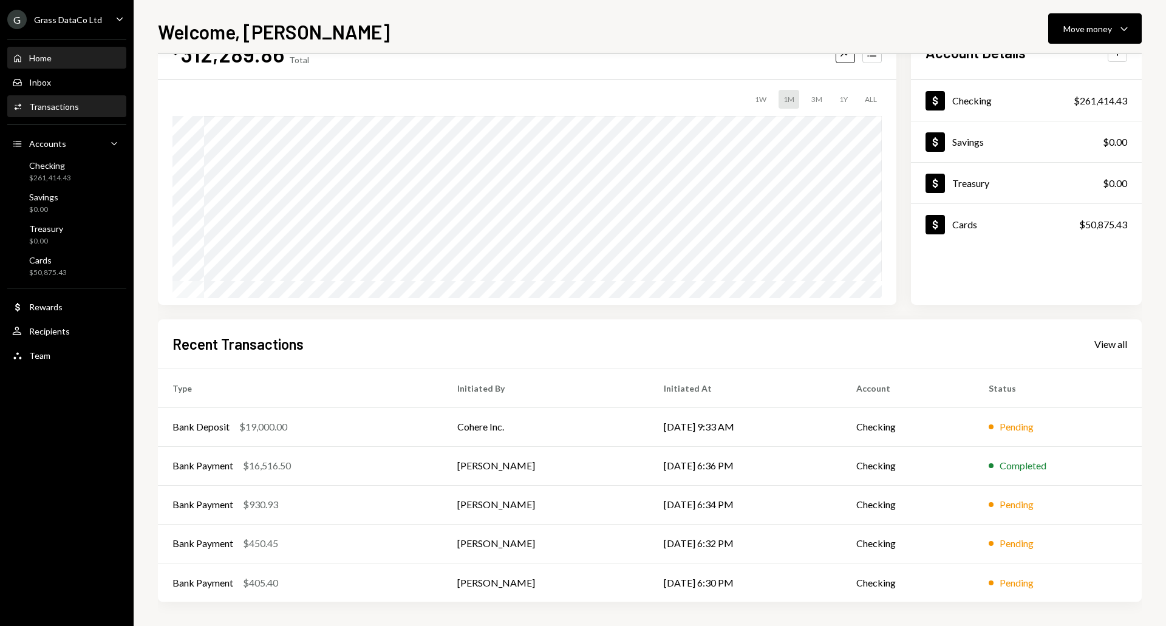
click at [70, 98] on div "Activities Transactions" at bounding box center [66, 107] width 109 height 21
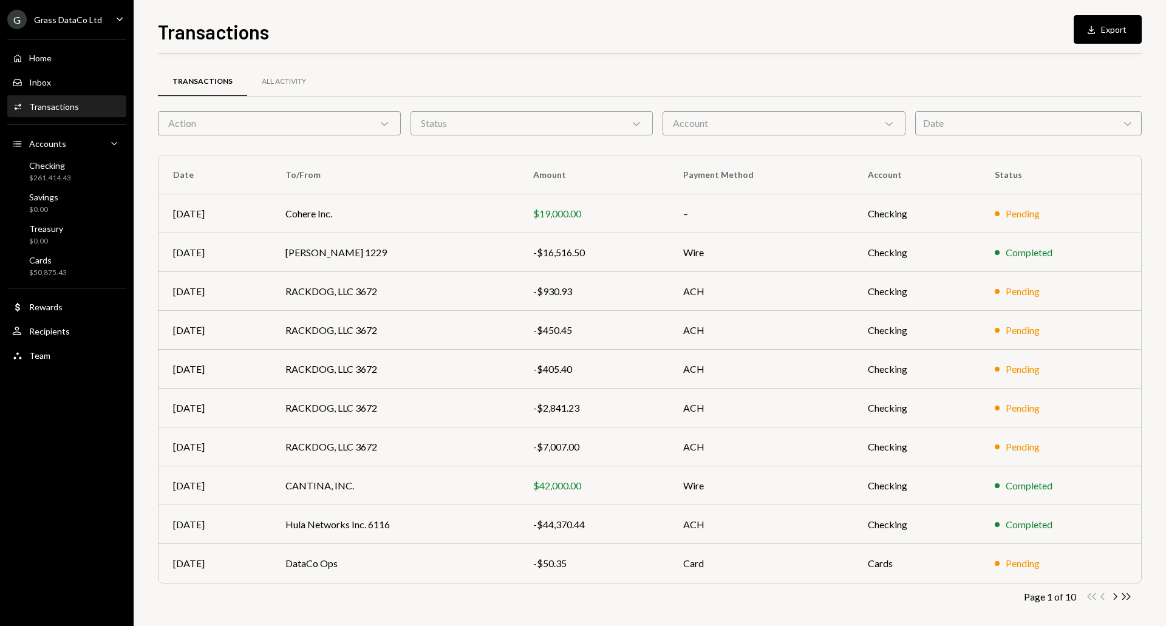
scroll to position [8, 0]
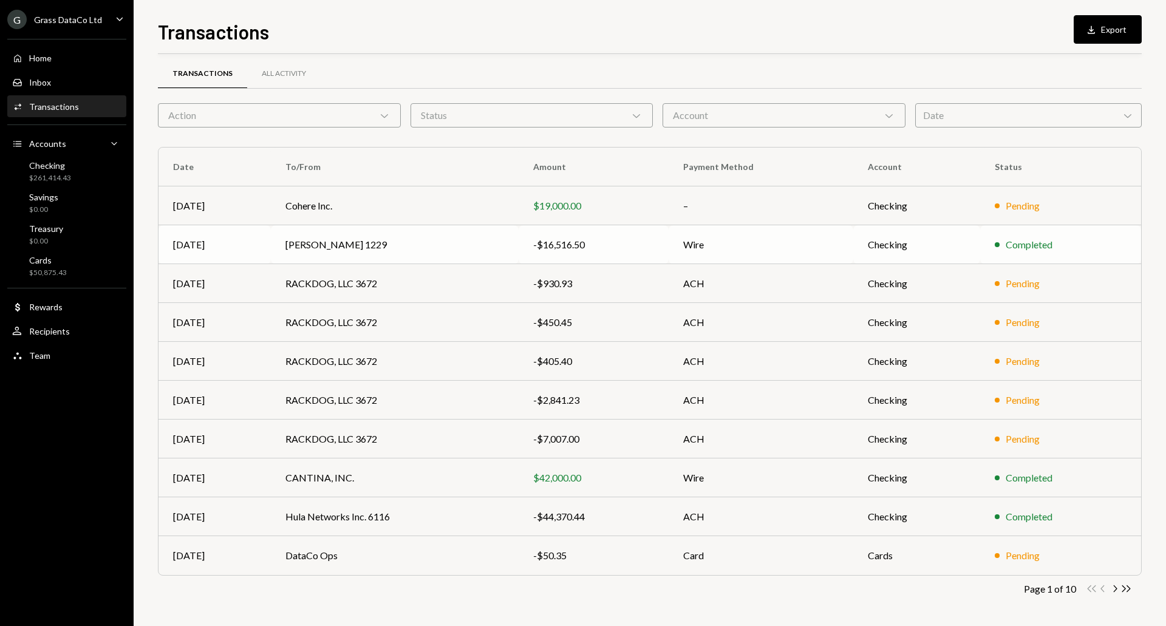
click at [779, 244] on td "Wire" at bounding box center [761, 244] width 185 height 39
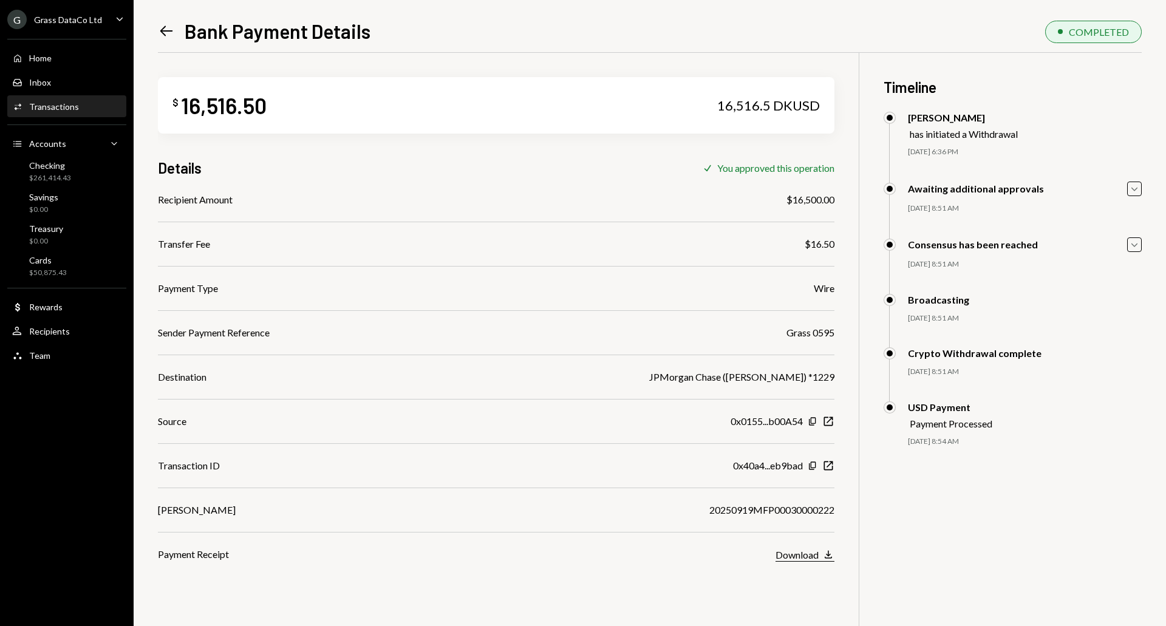
click at [821, 558] on button "Download Download" at bounding box center [805, 554] width 59 height 13
click at [161, 27] on icon "Left Arrow" at bounding box center [166, 30] width 17 height 17
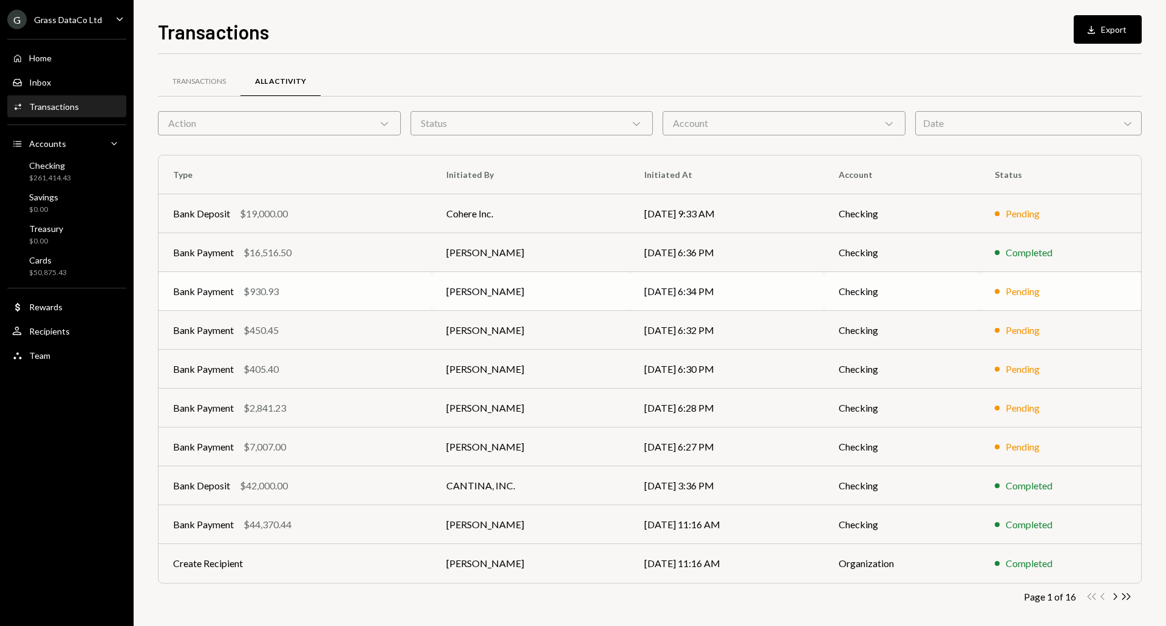
click at [655, 291] on td "09/18/25 6:34 PM" at bounding box center [727, 291] width 194 height 39
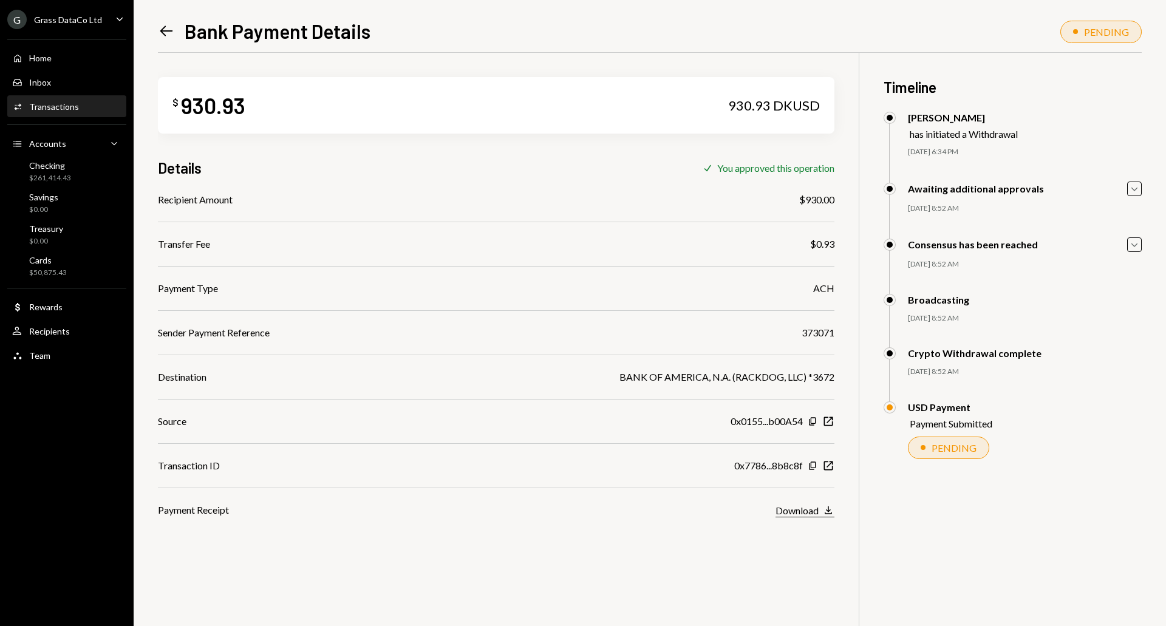
click at [811, 509] on div "Download" at bounding box center [797, 511] width 43 height 12
click at [160, 31] on icon at bounding box center [166, 31] width 13 height 10
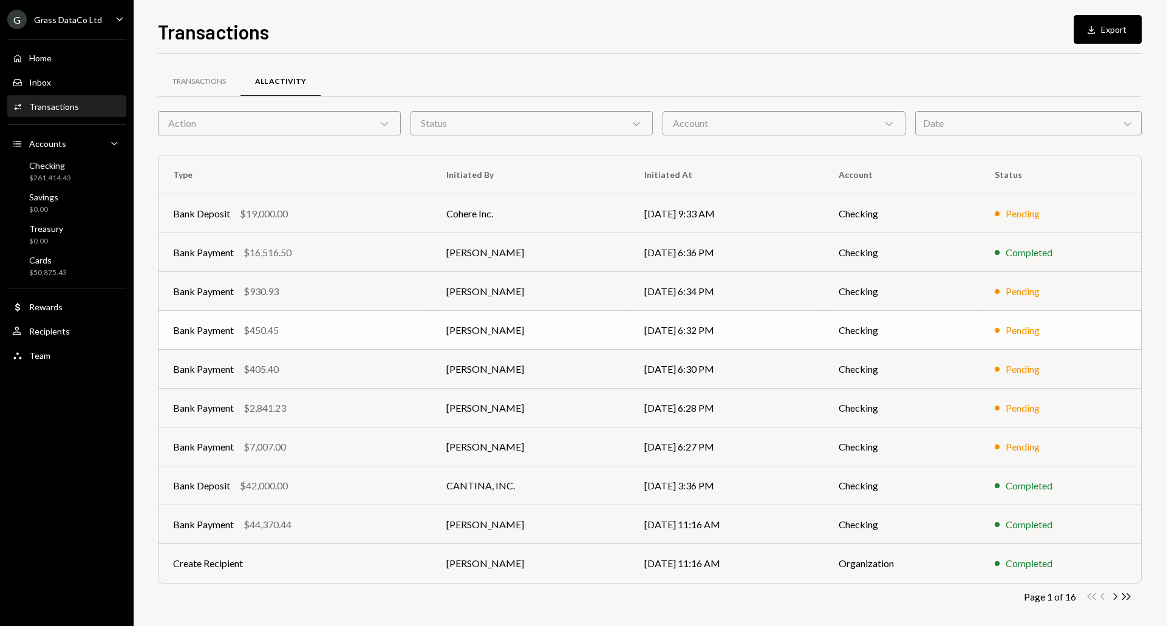
click at [494, 339] on td "Kevin Foster-Archibald" at bounding box center [531, 330] width 198 height 39
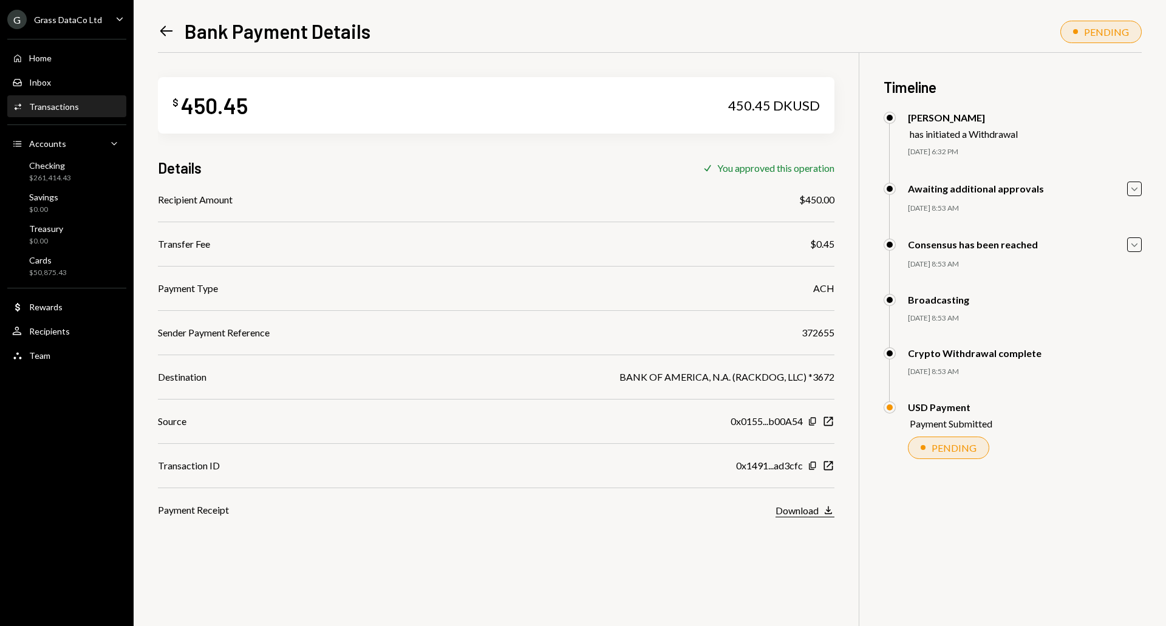
click at [811, 507] on div "Download" at bounding box center [797, 511] width 43 height 12
click at [170, 26] on icon "Left Arrow" at bounding box center [166, 30] width 17 height 17
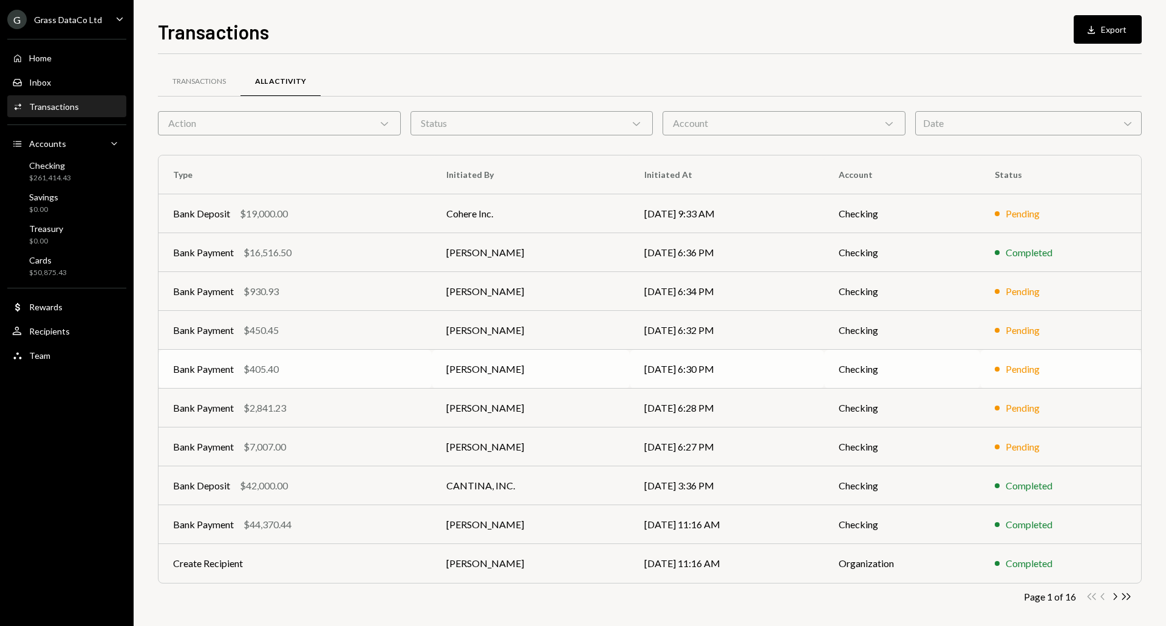
click at [278, 370] on div "$405.40" at bounding box center [261, 369] width 35 height 15
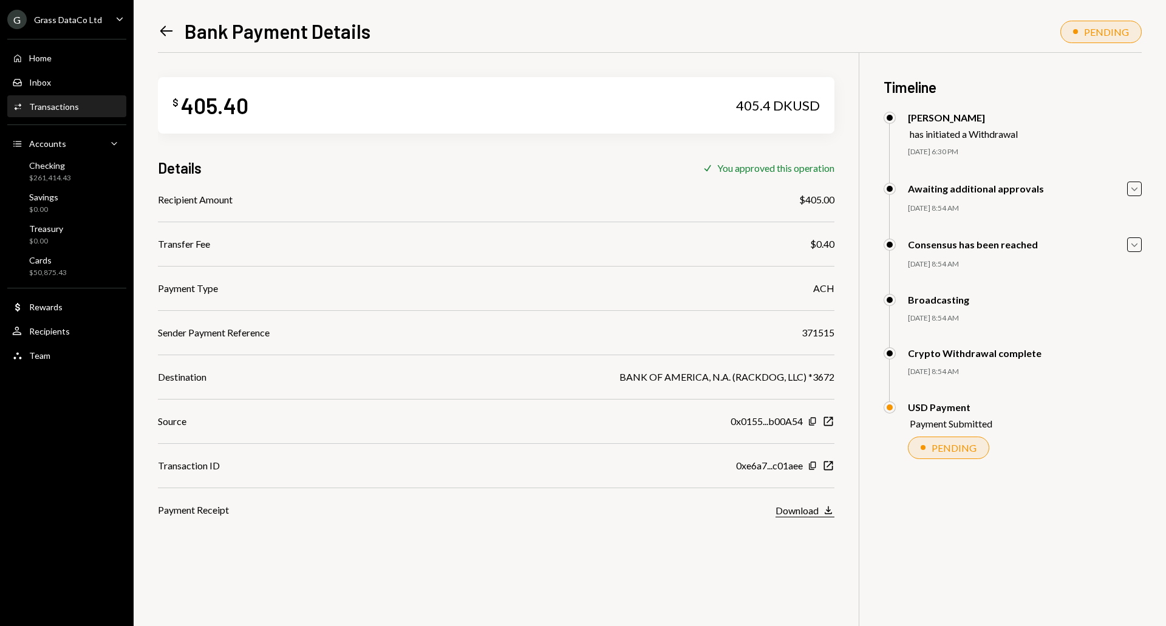
click at [816, 505] on div "Download" at bounding box center [797, 511] width 43 height 12
click at [159, 26] on icon "Left Arrow" at bounding box center [166, 30] width 17 height 17
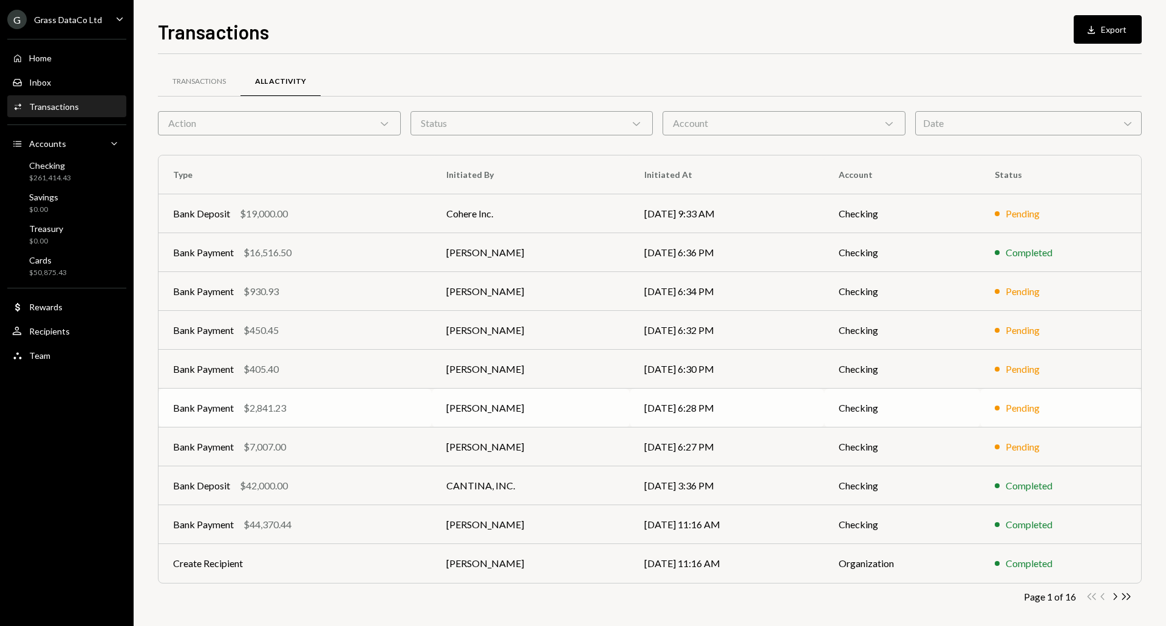
click at [275, 406] on div "$2,841.23" at bounding box center [265, 408] width 43 height 15
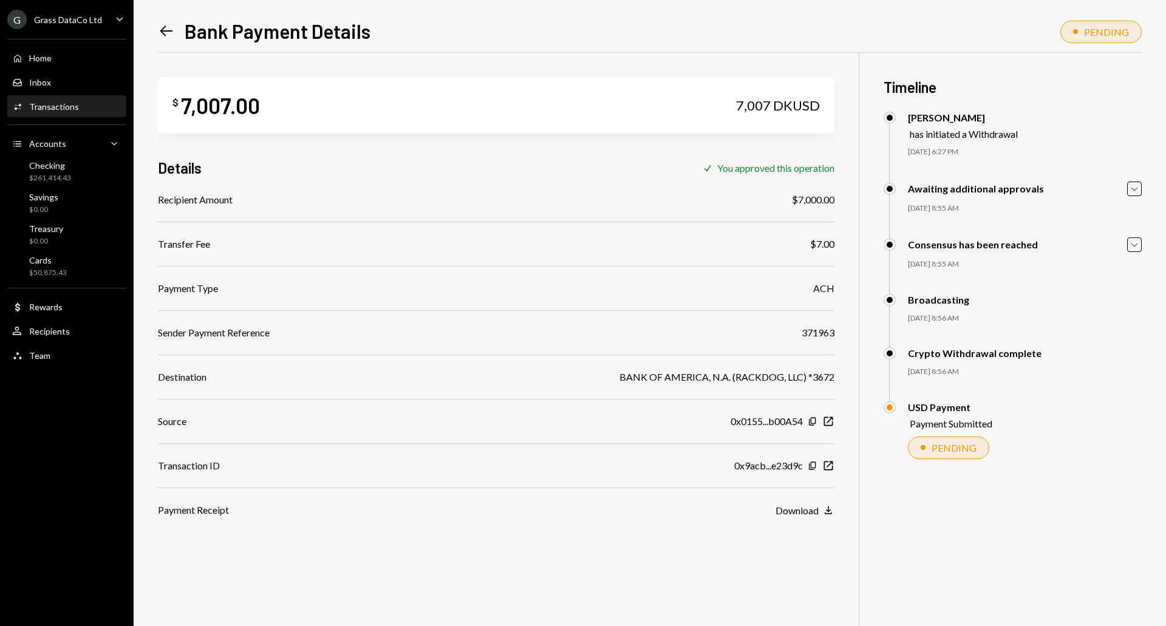
click at [162, 29] on icon at bounding box center [166, 31] width 13 height 10
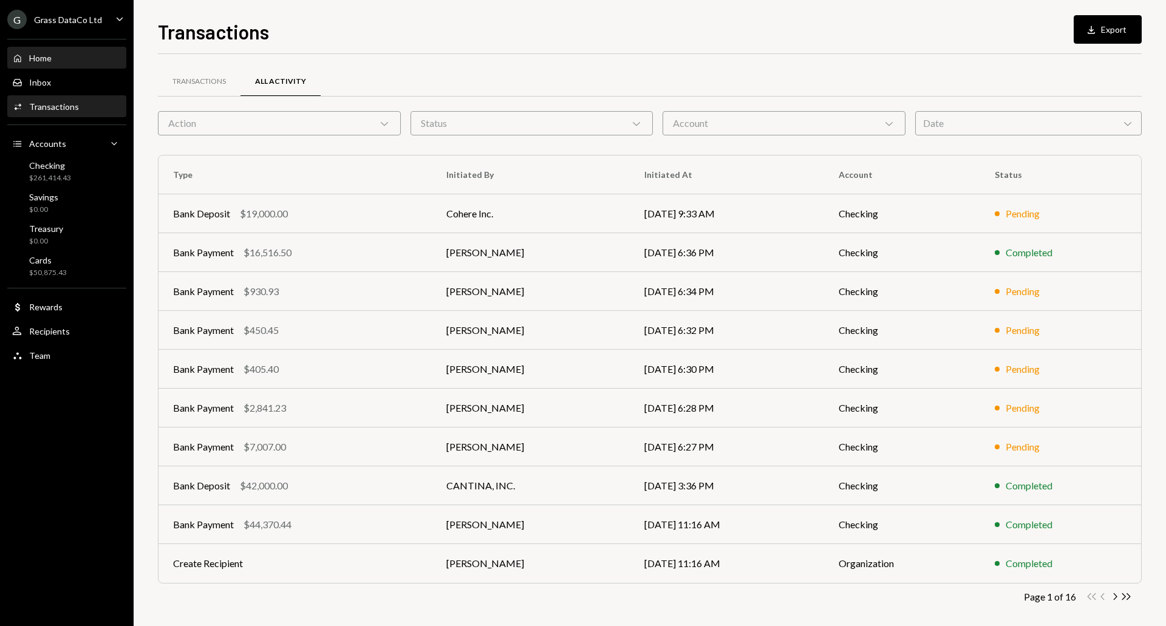
click at [55, 64] on div "Home Home" at bounding box center [66, 58] width 109 height 21
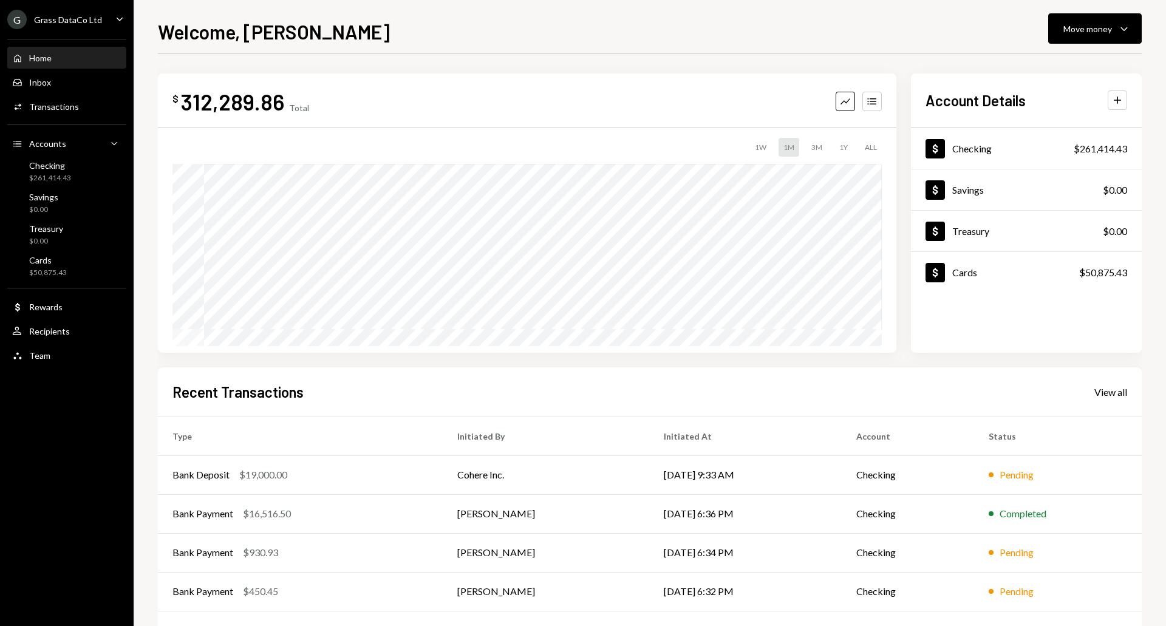
click at [678, 42] on div "Welcome, Bret Move money Caret Down" at bounding box center [650, 30] width 984 height 27
click at [583, 32] on div "Welcome, Bret Move money Caret Down" at bounding box center [650, 30] width 984 height 27
click at [47, 30] on ul "G Grass DataCo Ltd Caret Down Home Home Inbox Inbox Activities Transactions Acc…" at bounding box center [67, 184] width 134 height 369
click at [60, 19] on div "Grass DataCo Ltd" at bounding box center [68, 20] width 68 height 10
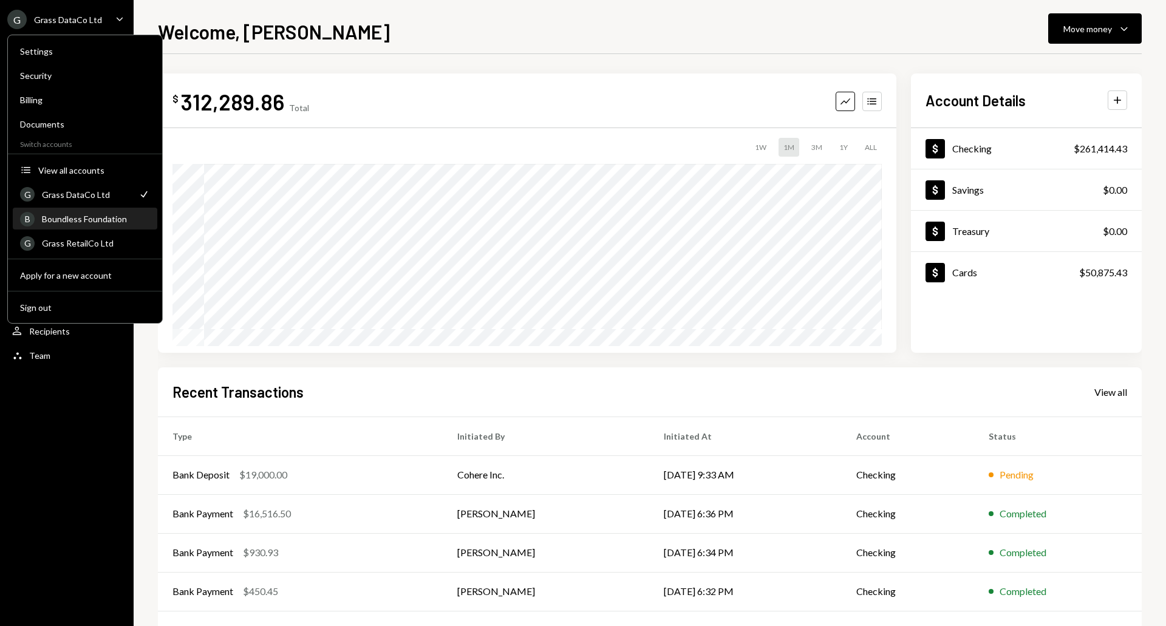
click at [101, 227] on div "B Boundless Foundation" at bounding box center [85, 219] width 130 height 21
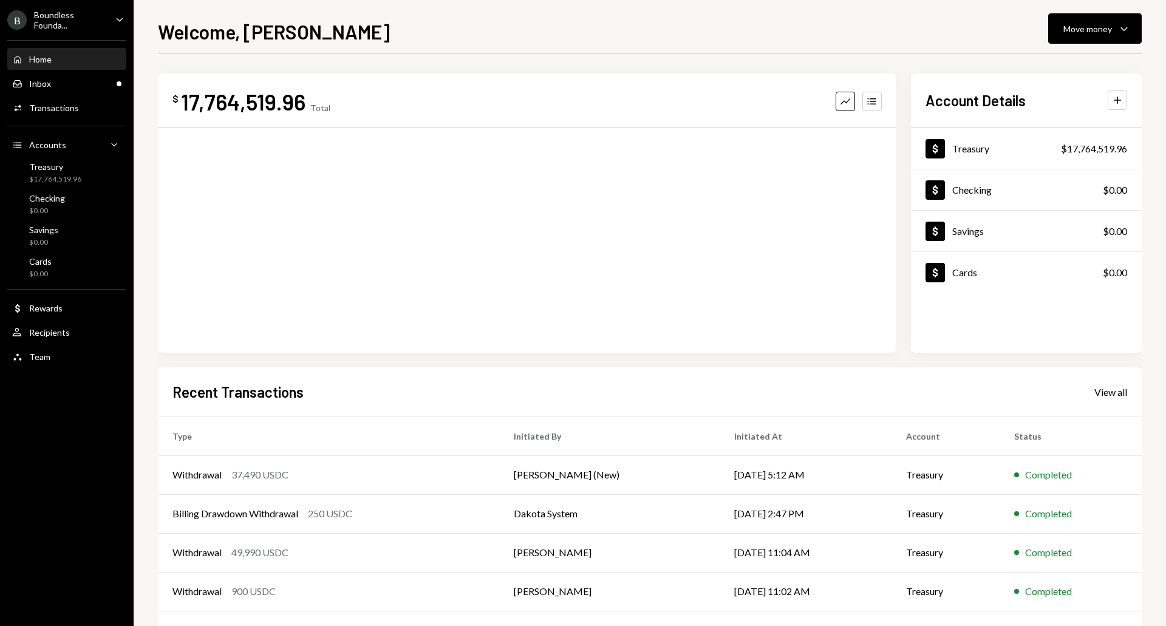
scroll to position [48, 0]
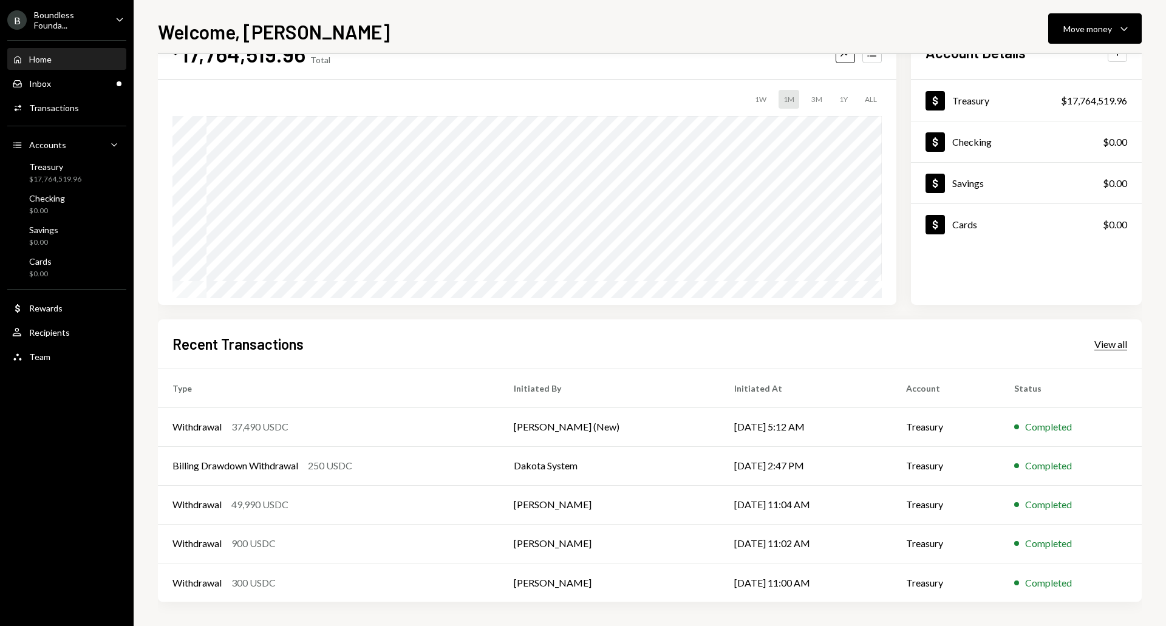
click at [1110, 350] on div "View all" at bounding box center [1110, 344] width 33 height 12
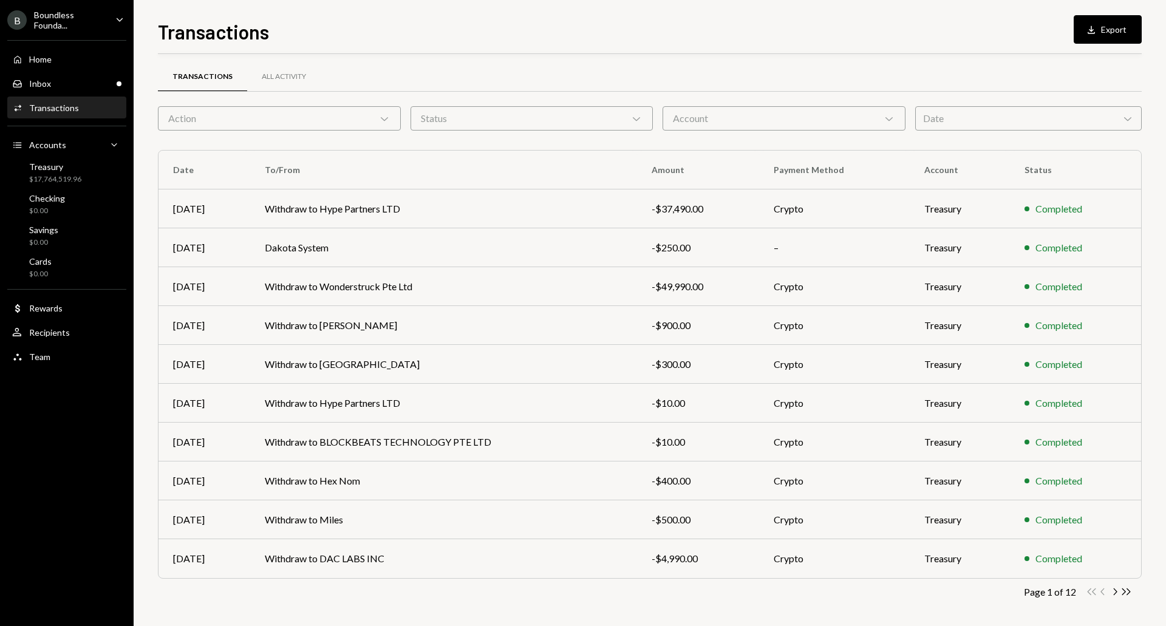
scroll to position [8, 0]
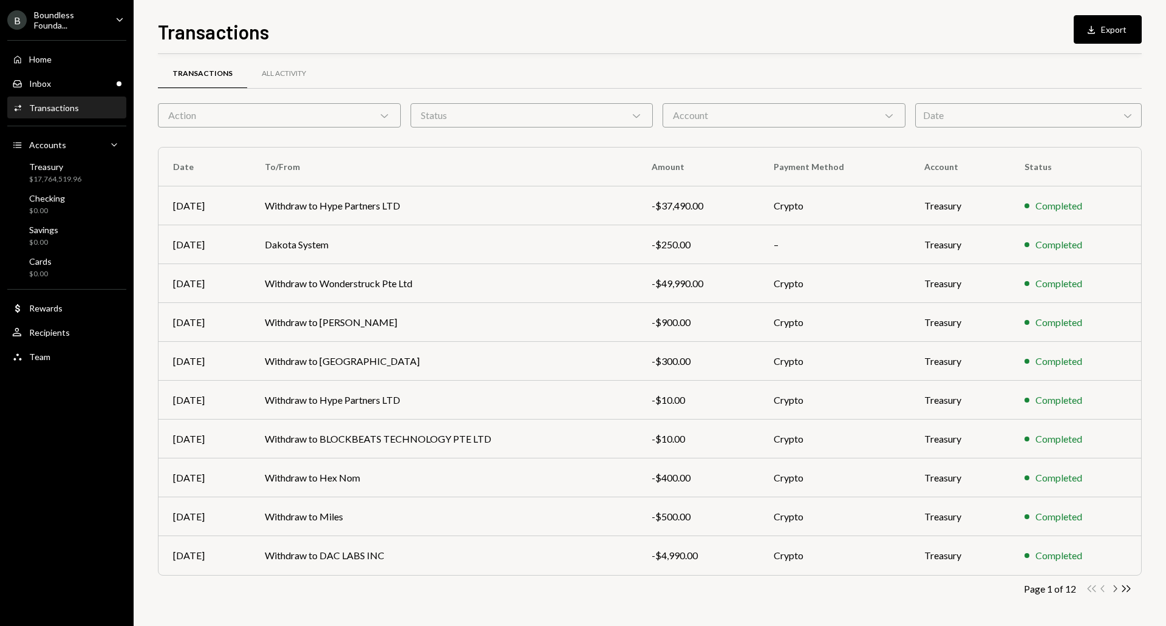
click at [1114, 588] on icon "Chevron Right" at bounding box center [1115, 589] width 12 height 12
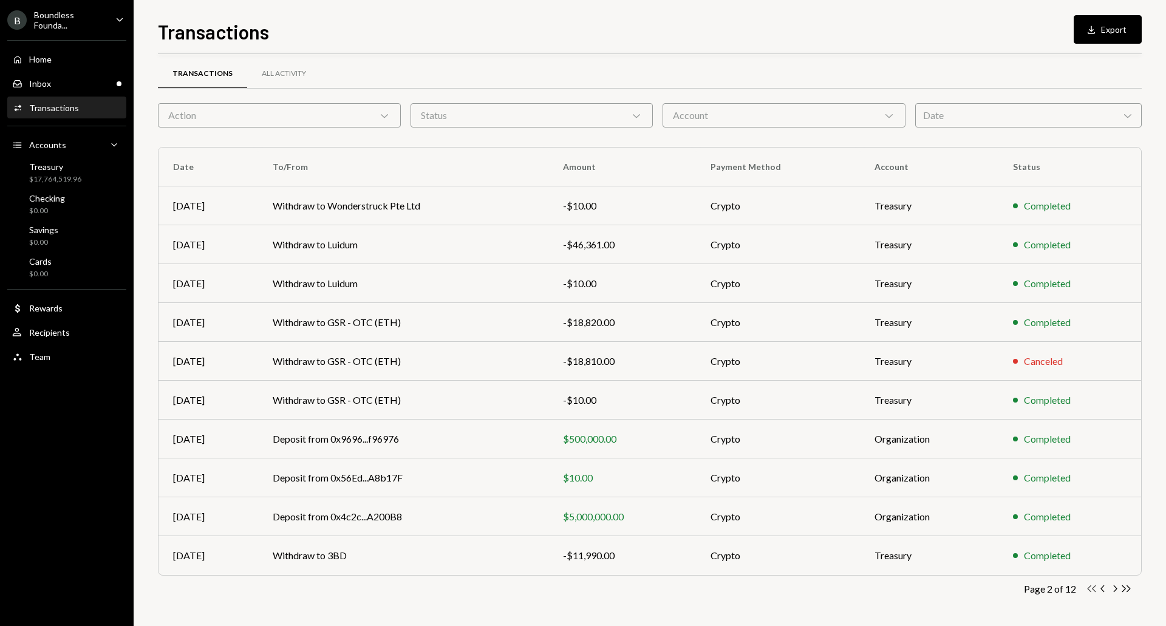
click at [1093, 587] on icon "Double Arrow Left" at bounding box center [1092, 589] width 12 height 12
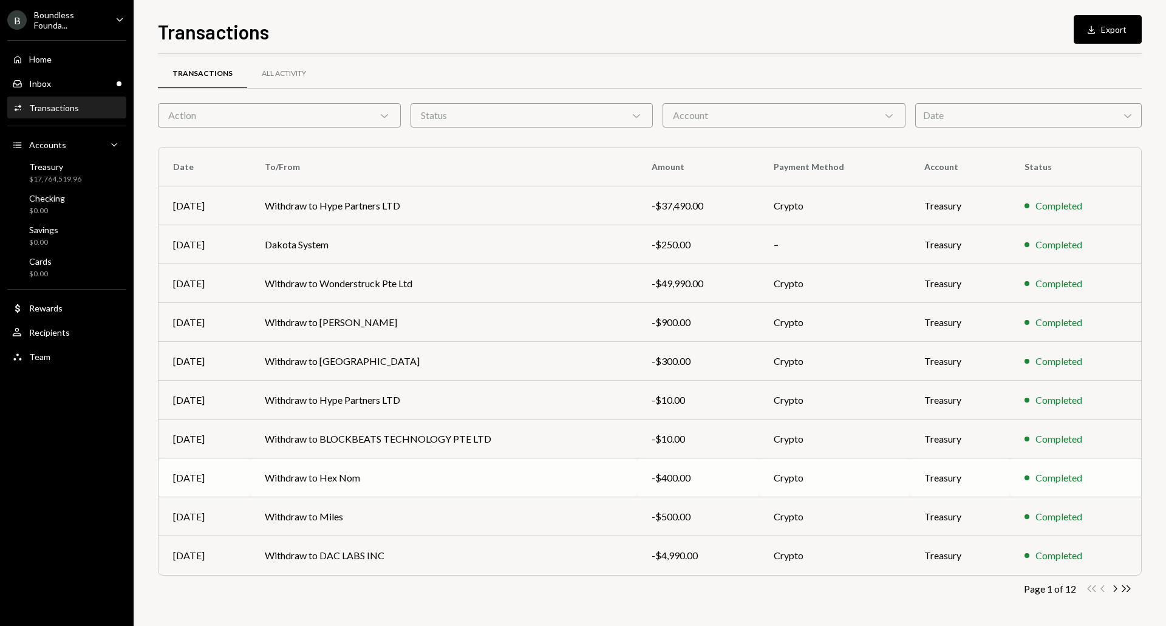
scroll to position [0, 0]
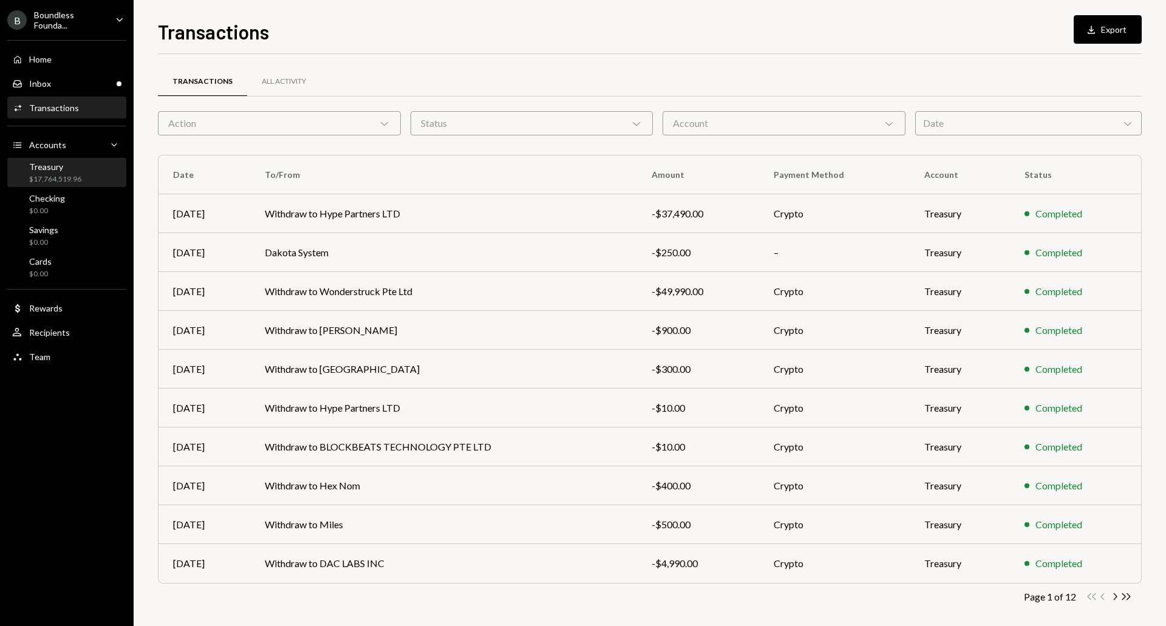
click at [63, 174] on div "$17,764,519.96" at bounding box center [55, 179] width 52 height 10
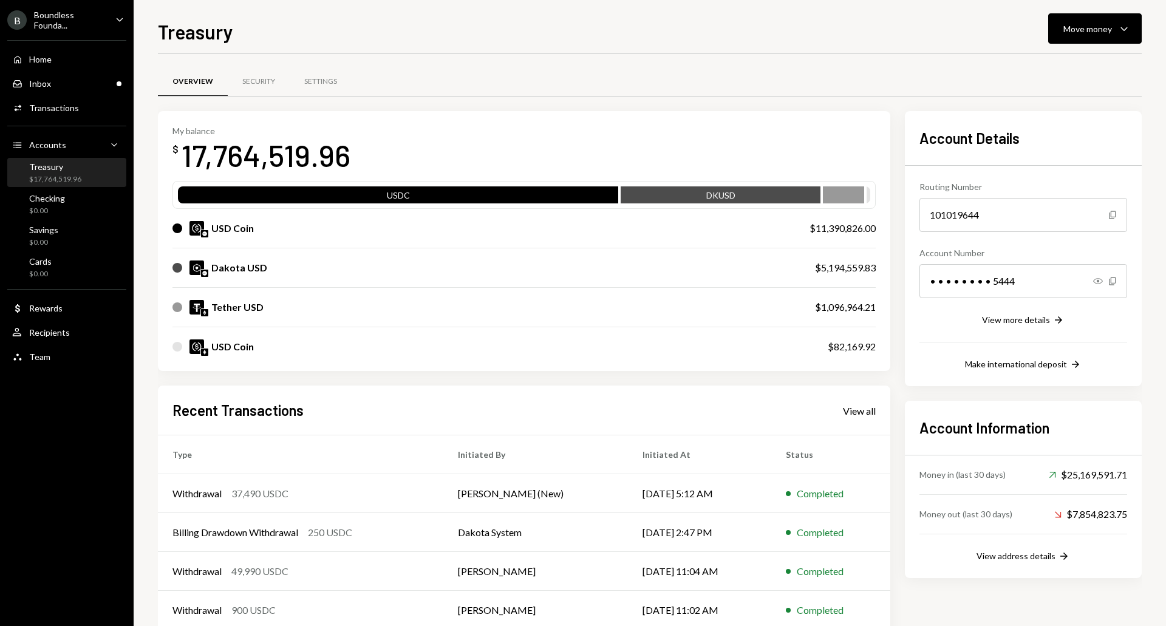
scroll to position [67, 0]
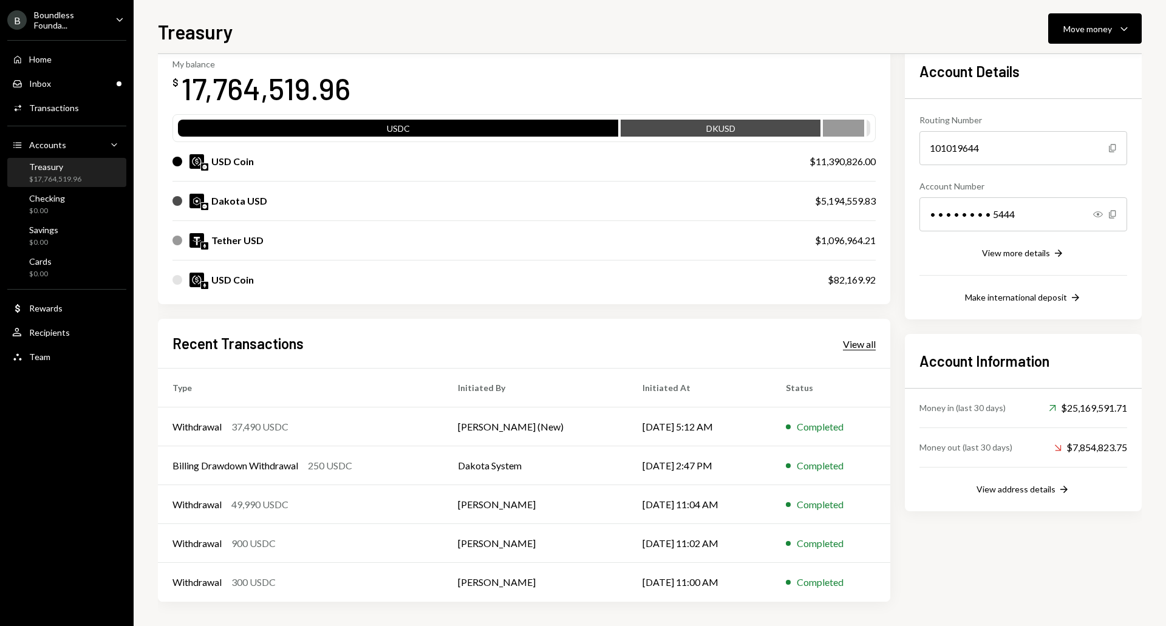
click at [859, 344] on div "View all" at bounding box center [859, 344] width 33 height 12
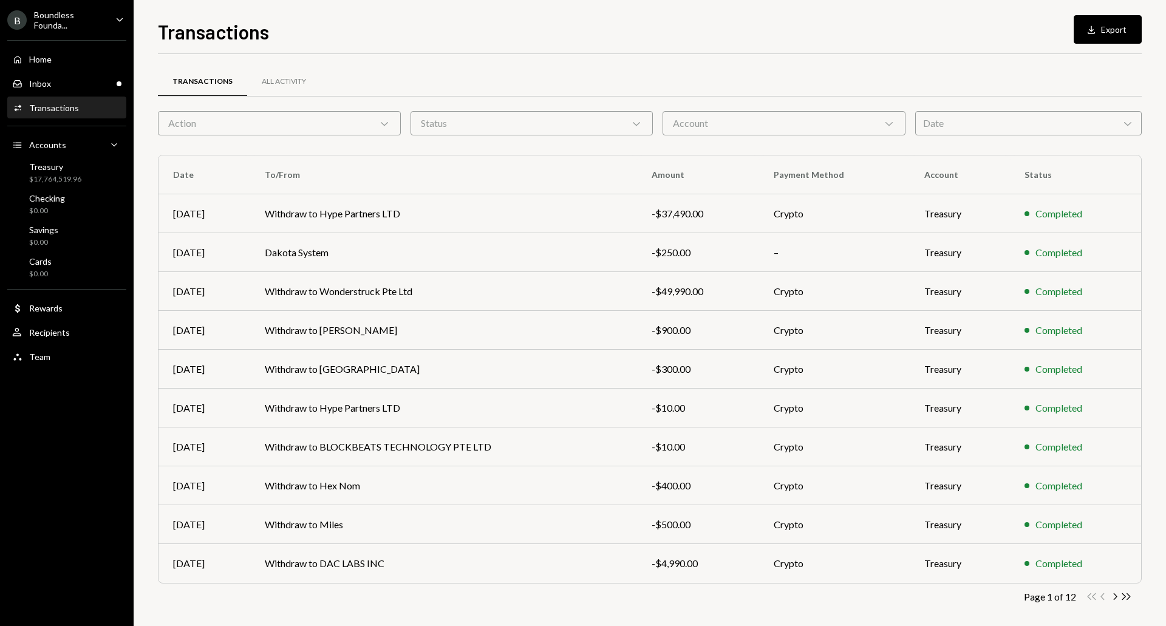
click at [364, 132] on div "Action Chevron Down" at bounding box center [279, 123] width 243 height 24
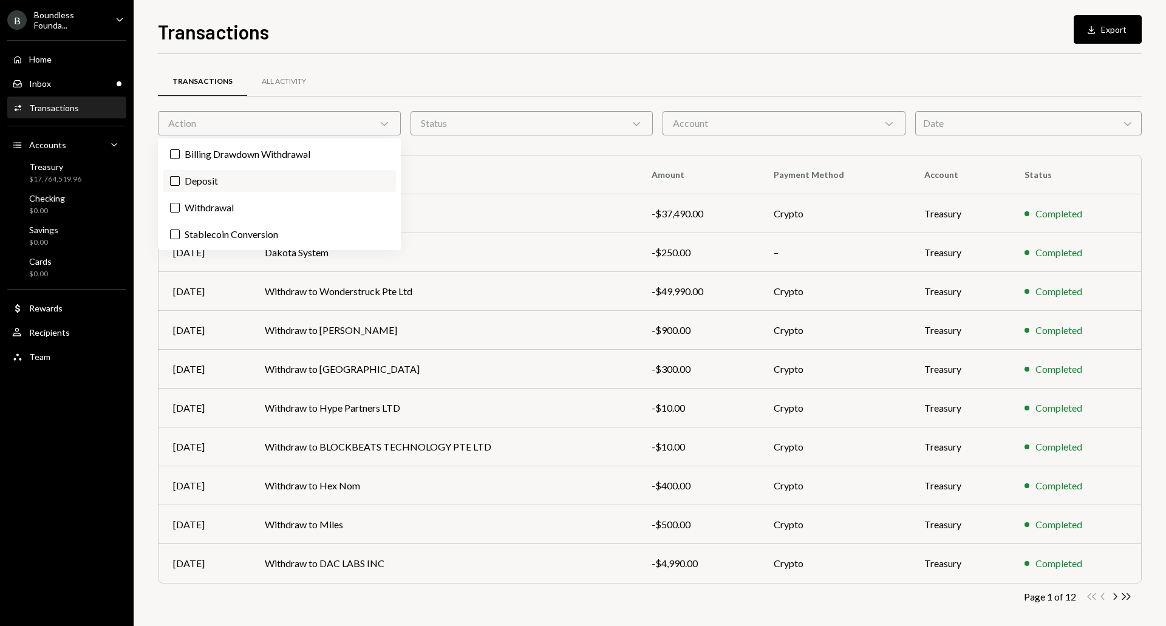
click at [226, 191] on label "Deposit" at bounding box center [279, 181] width 233 height 22
click at [180, 186] on button "Deposit" at bounding box center [175, 181] width 10 height 10
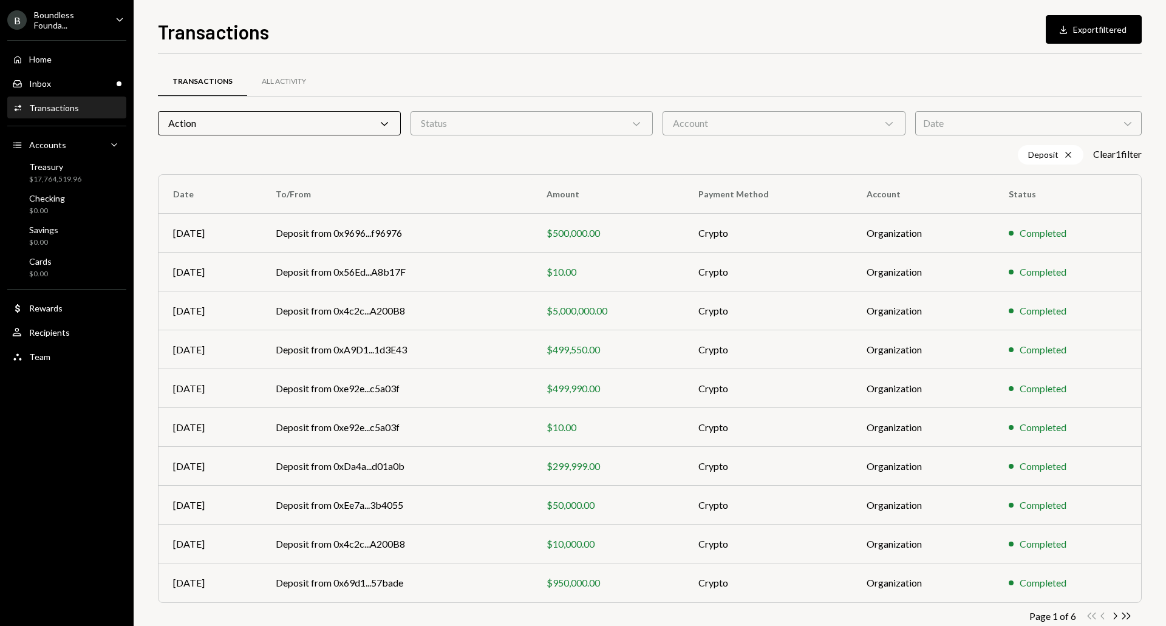
click at [572, 50] on div "Transactions Download Export filtered Transactions All Activity Action Chevron …" at bounding box center [650, 321] width 984 height 609
click at [54, 176] on div "$17,764,519.96" at bounding box center [55, 179] width 52 height 10
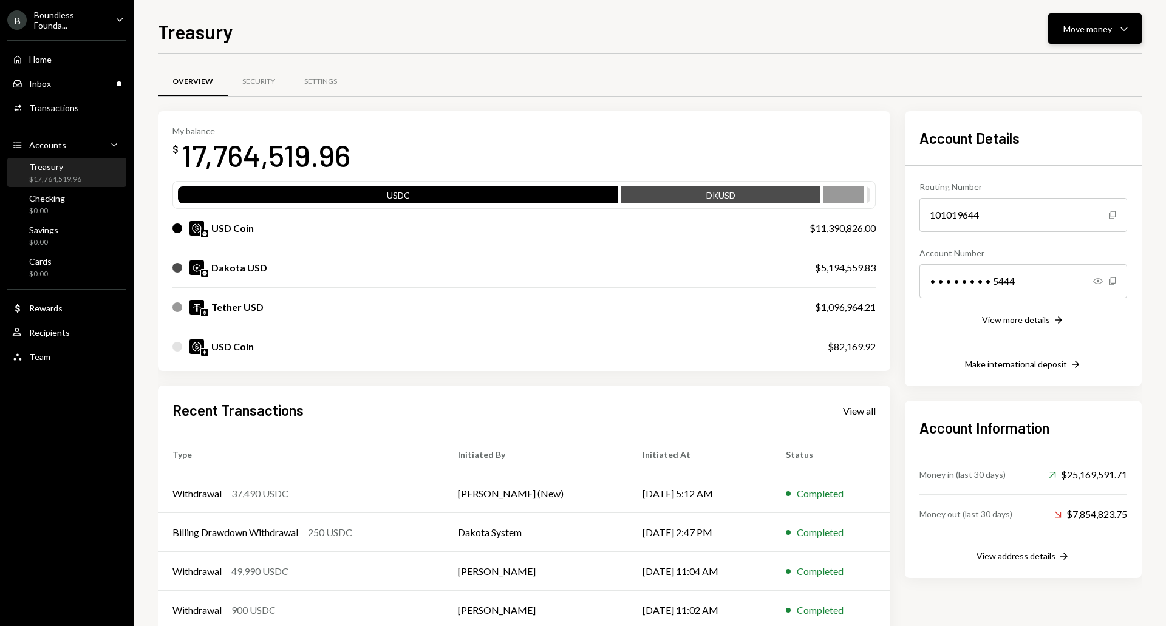
click at [1096, 25] on div "Move money" at bounding box center [1087, 28] width 49 height 13
click at [1063, 129] on div "Deposit Deposit" at bounding box center [1076, 119] width 121 height 27
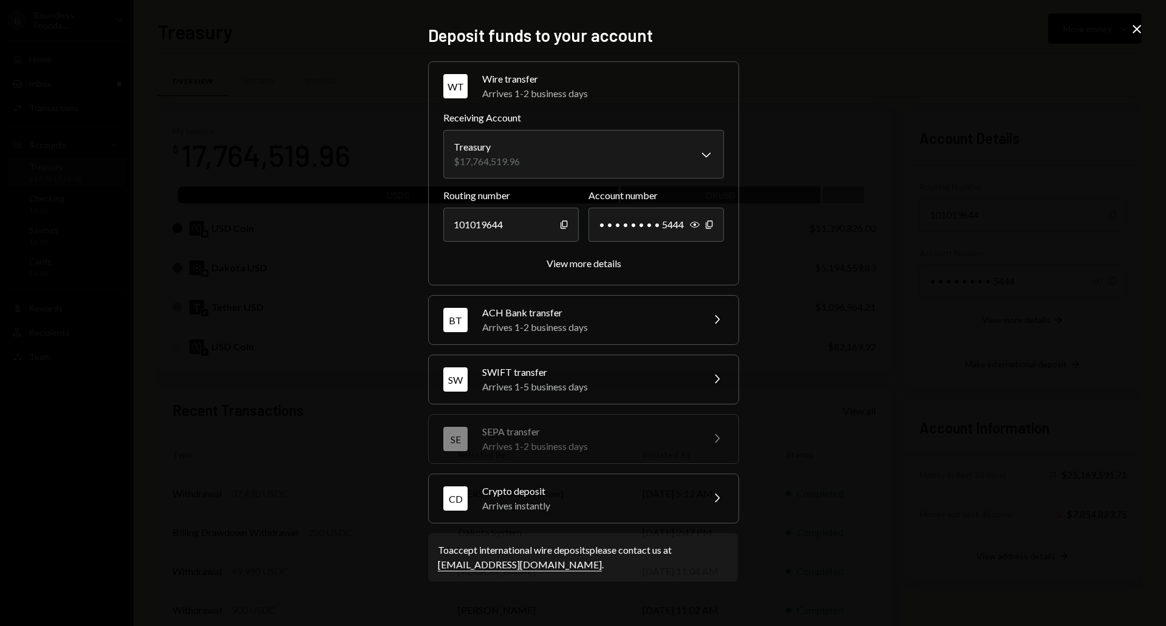
click at [563, 491] on div "Crypto deposit" at bounding box center [588, 491] width 213 height 15
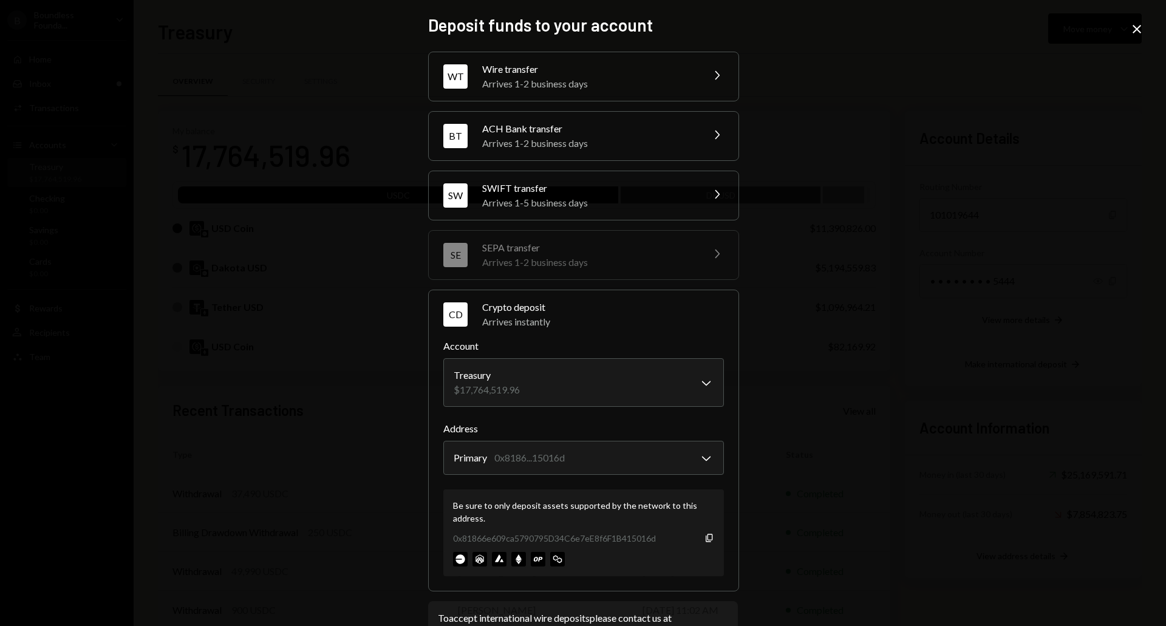
scroll to position [43, 0]
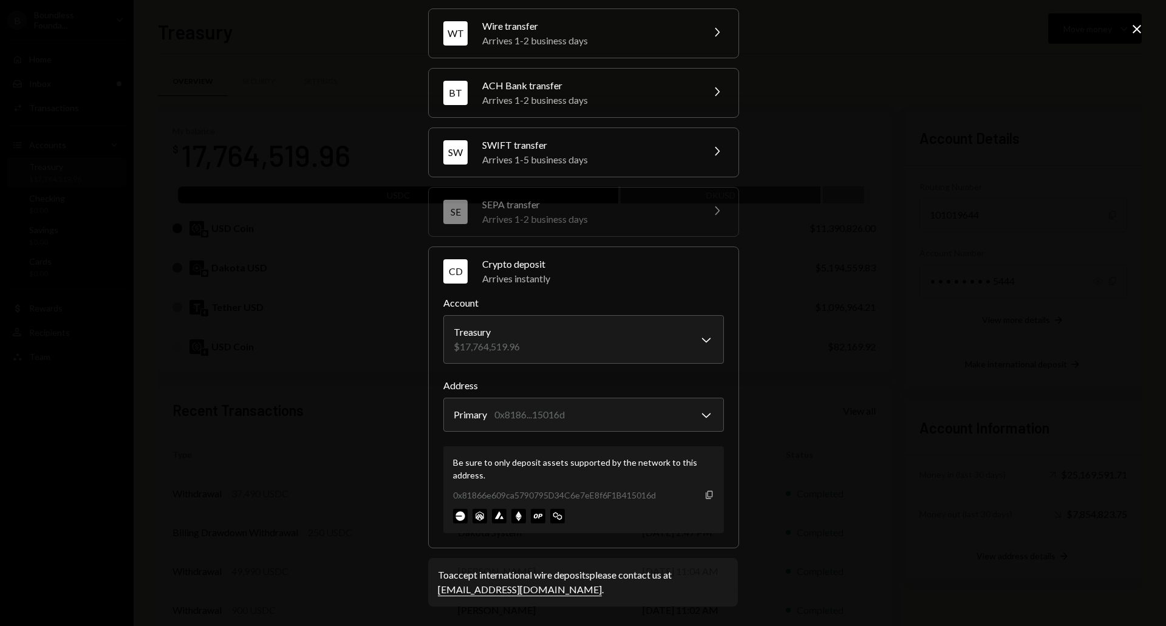
click at [706, 494] on icon "Copy" at bounding box center [710, 495] width 10 height 10
click at [708, 501] on div "0x81866e609ca5790795D34C6e7eE8f6F1B415016d Copy" at bounding box center [583, 495] width 261 height 13
click at [706, 483] on div "Be sure to only deposit assets supported by the network to this address. 0x8186…" at bounding box center [583, 489] width 281 height 87
click at [708, 496] on icon "button" at bounding box center [709, 495] width 7 height 8
click at [1137, 33] on icon "Close" at bounding box center [1137, 29] width 15 height 15
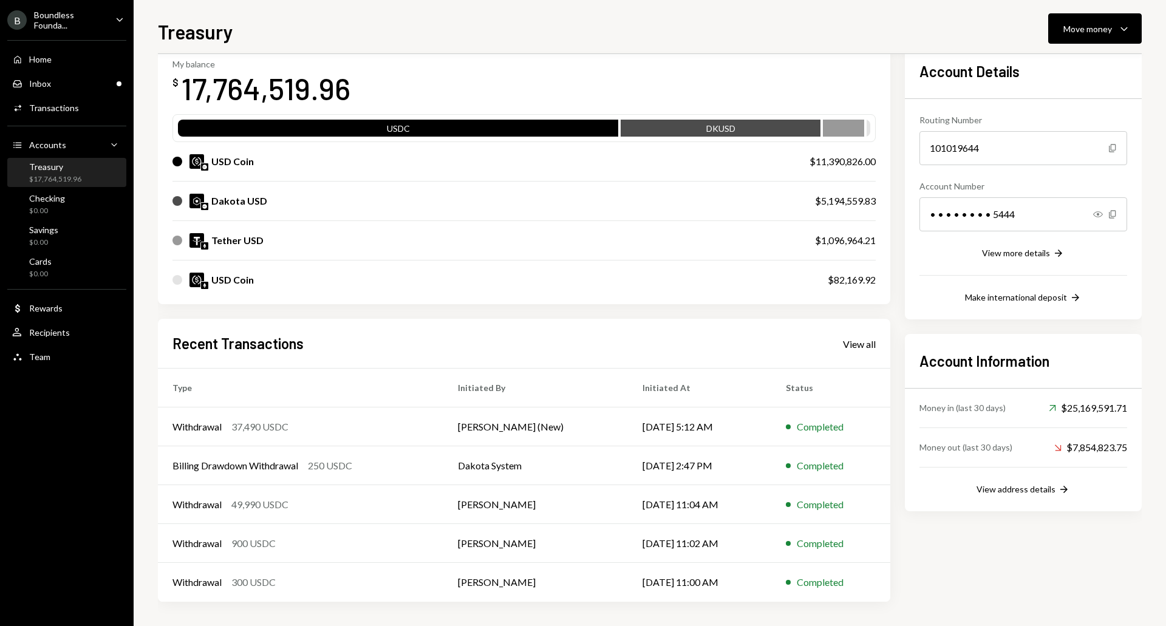
scroll to position [67, 0]
click at [861, 355] on div "Recent Transactions View all Type Initiated By Initiated At Status Withdrawal 3…" at bounding box center [524, 460] width 732 height 283
click at [861, 348] on div "View all" at bounding box center [859, 344] width 33 height 12
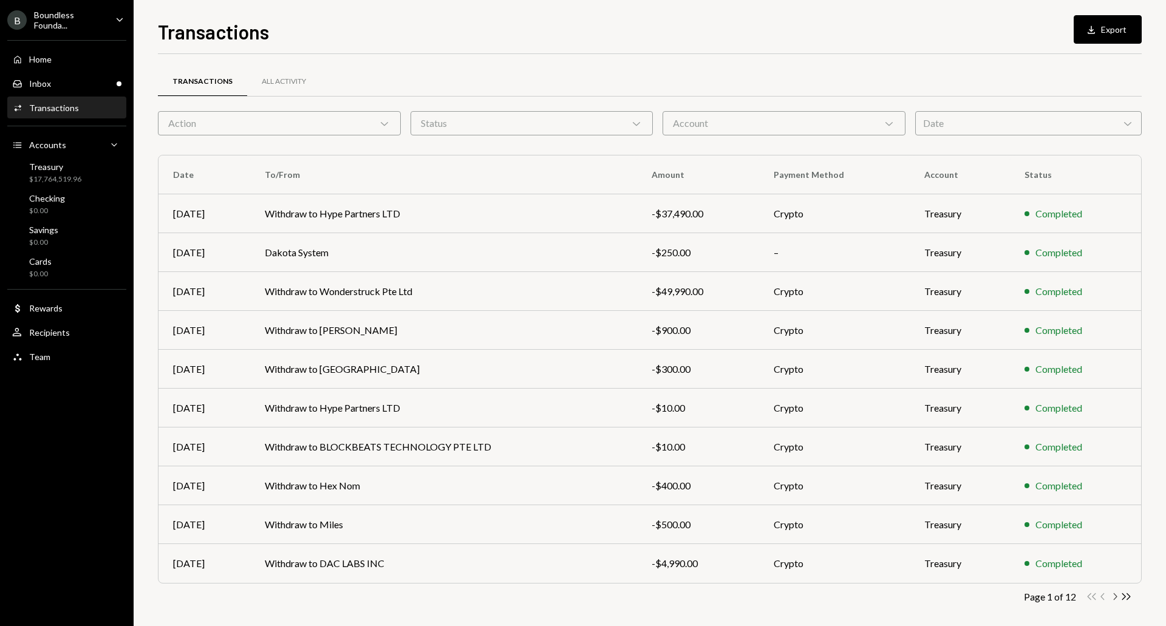
click at [1113, 598] on icon "Chevron Right" at bounding box center [1115, 597] width 12 height 12
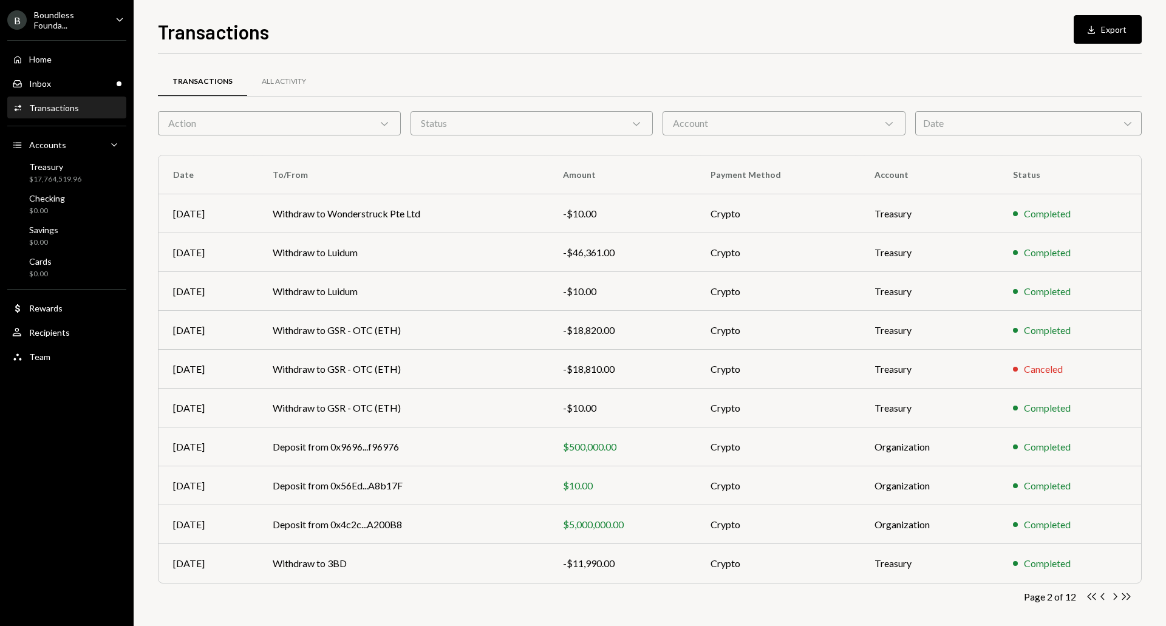
click at [1112, 598] on icon "Chevron Right" at bounding box center [1115, 597] width 12 height 12
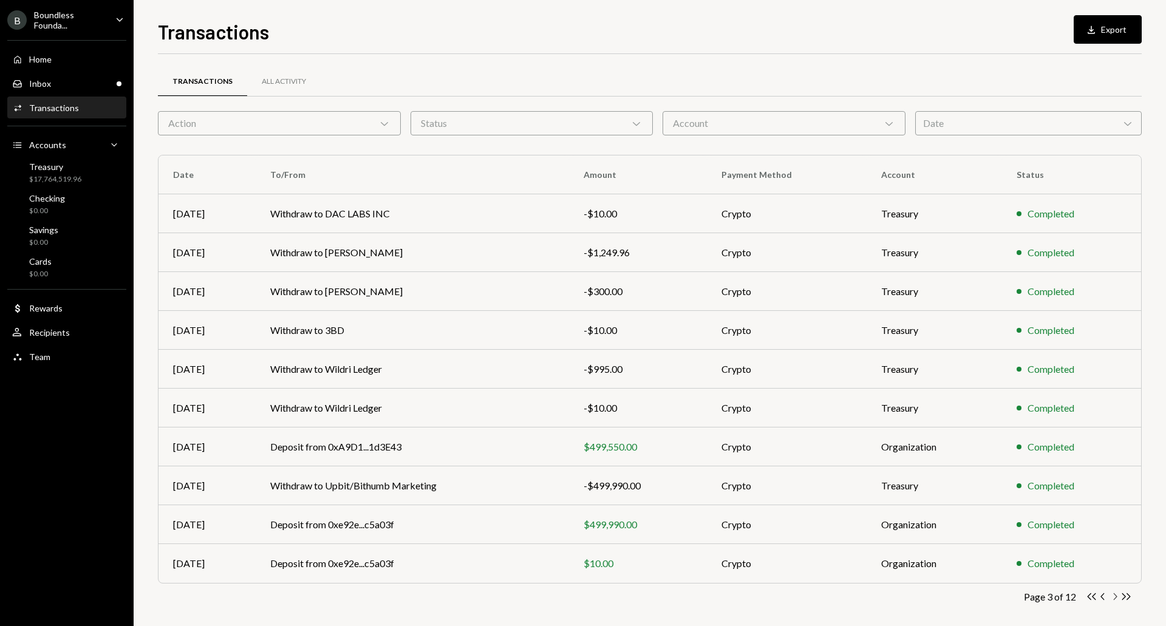
click at [1114, 599] on icon "Chevron Right" at bounding box center [1115, 597] width 12 height 12
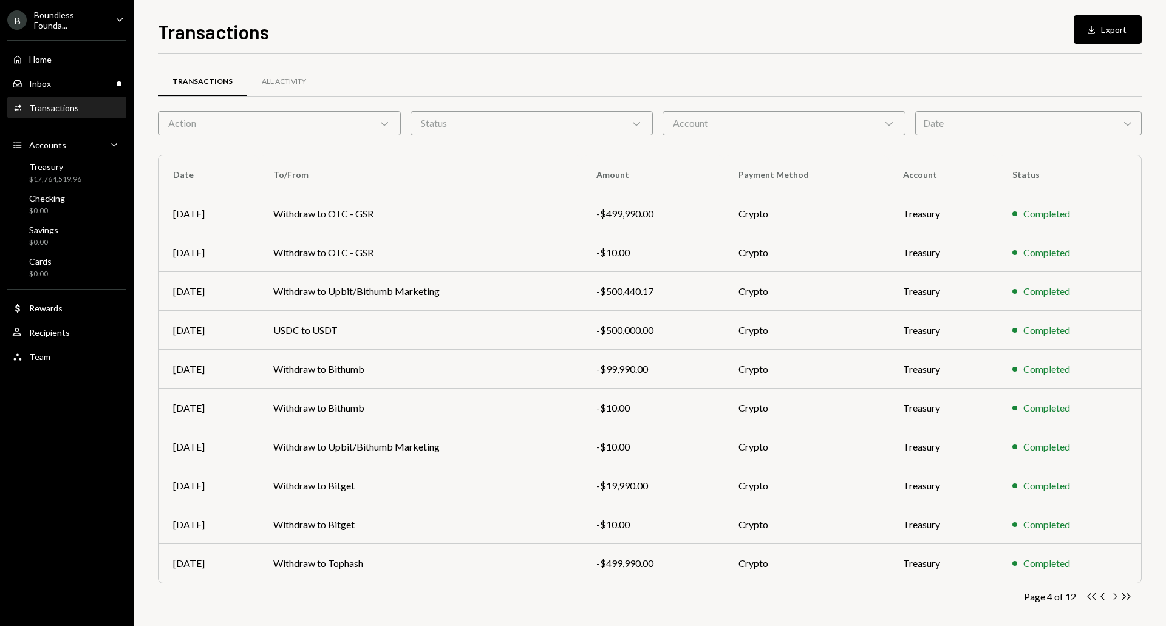
click at [1113, 596] on icon "Chevron Right" at bounding box center [1115, 597] width 12 height 12
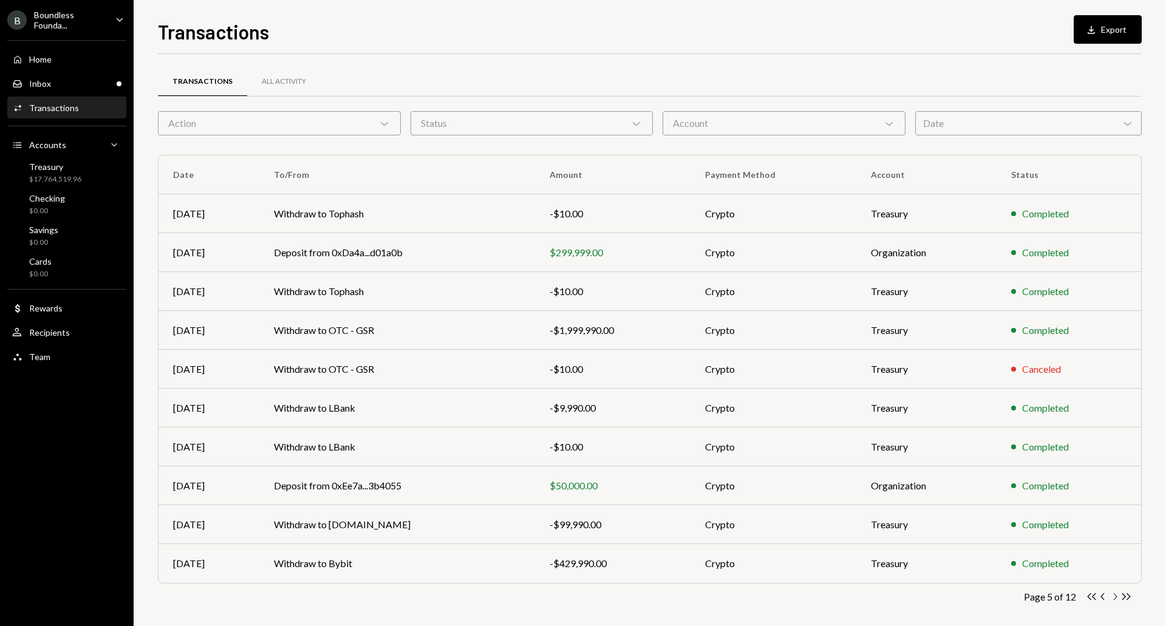
click at [1113, 596] on icon "Chevron Right" at bounding box center [1115, 597] width 12 height 12
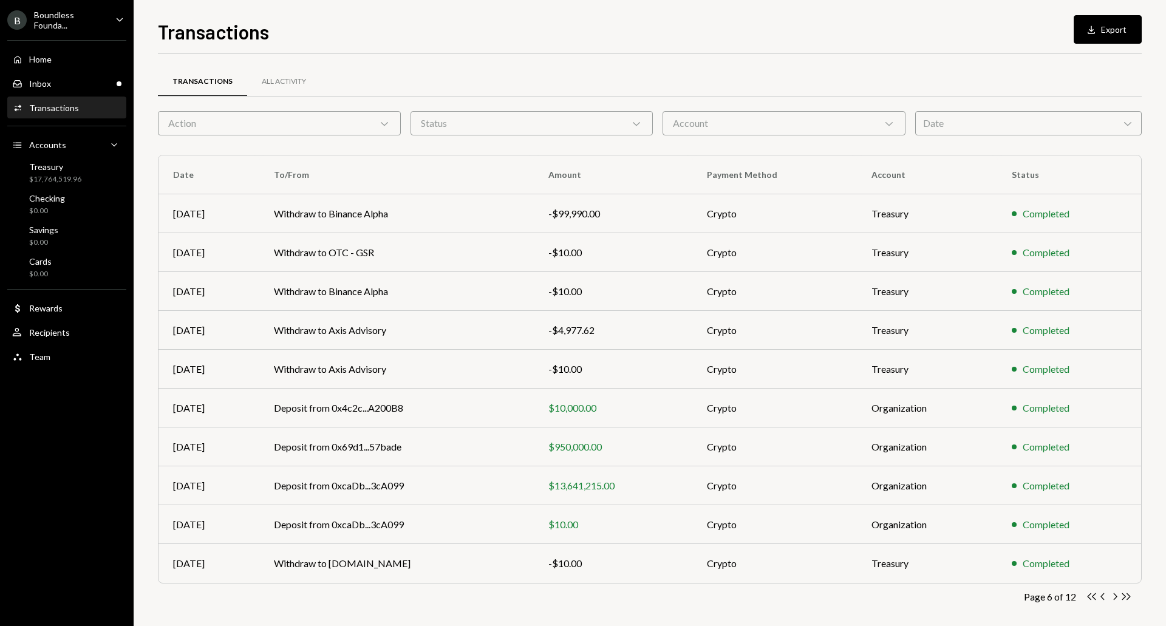
click at [1113, 596] on icon "Chevron Right" at bounding box center [1115, 597] width 12 height 12
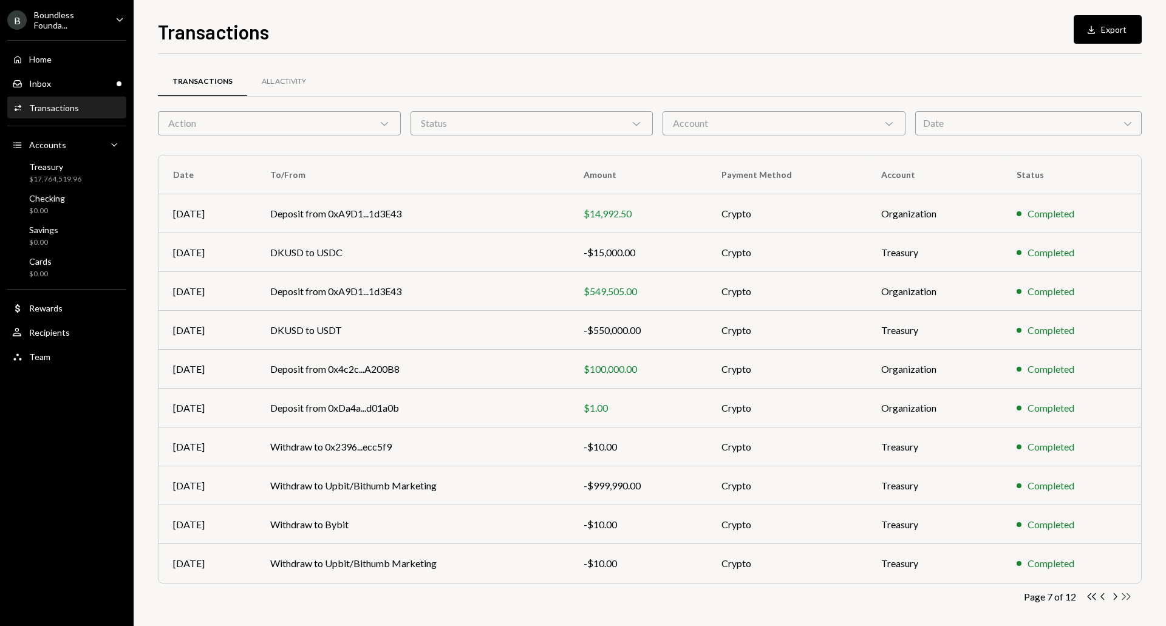
click at [1123, 596] on icon "Double Arrow Right" at bounding box center [1127, 597] width 12 height 12
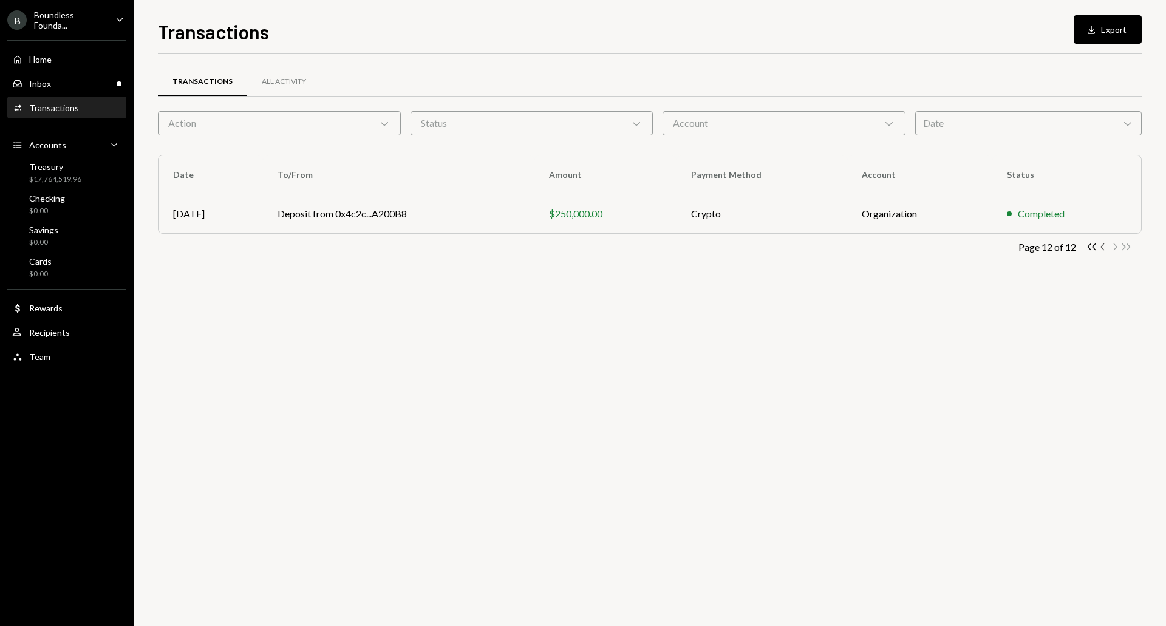
click at [1102, 248] on icon "button" at bounding box center [1103, 247] width 4 height 7
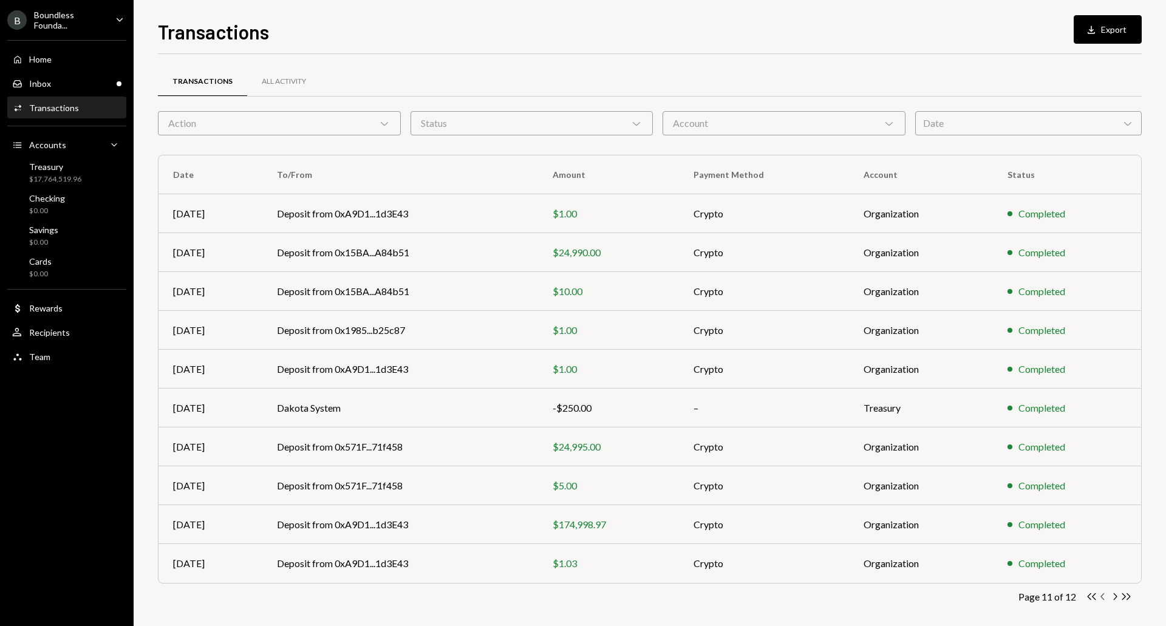
click at [1104, 595] on icon "Chevron Left" at bounding box center [1103, 597] width 12 height 12
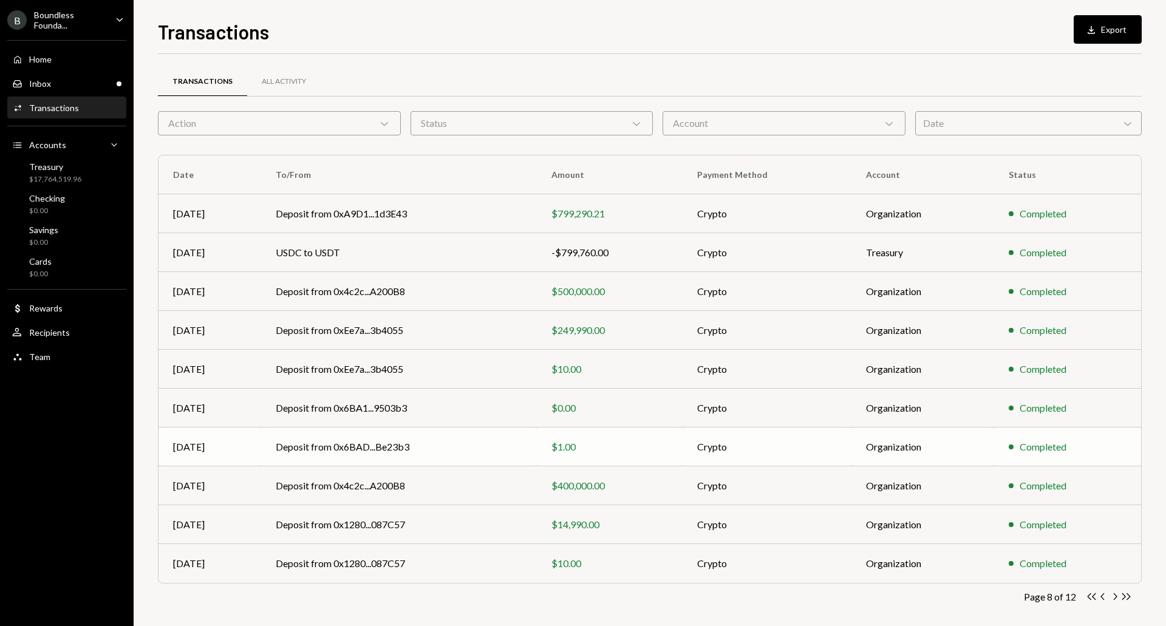
click at [646, 448] on div "$1.00" at bounding box center [609, 447] width 117 height 15
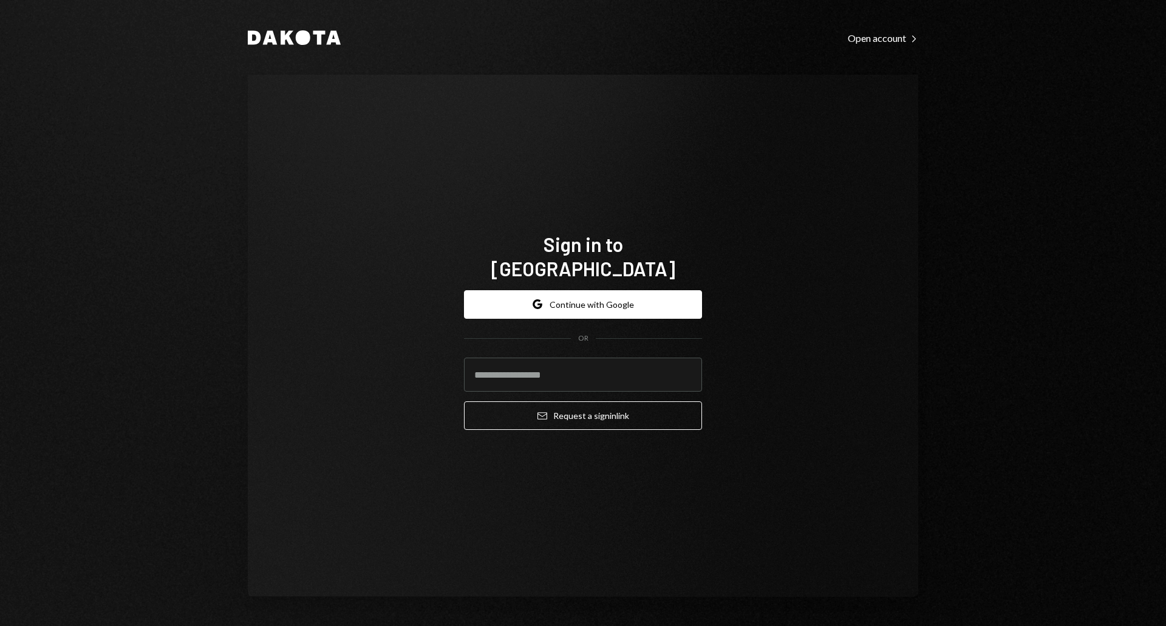
click at [519, 147] on div "Sign in to [GEOGRAPHIC_DATA] Google Continue with Google OR Email Request a sig…" at bounding box center [583, 336] width 671 height 522
